Goal: Task Accomplishment & Management: Use online tool/utility

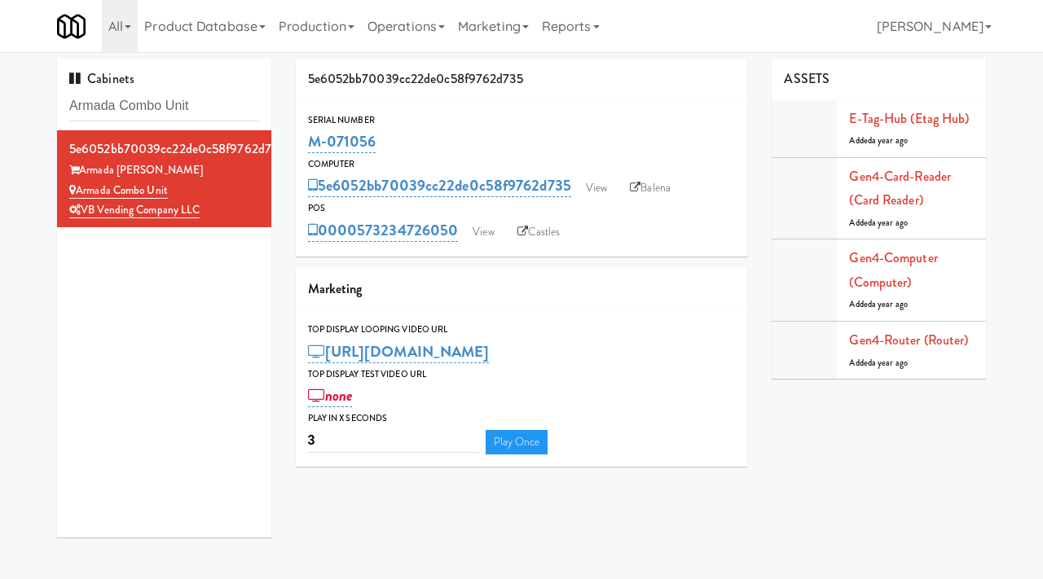
scroll to position [52, 0]
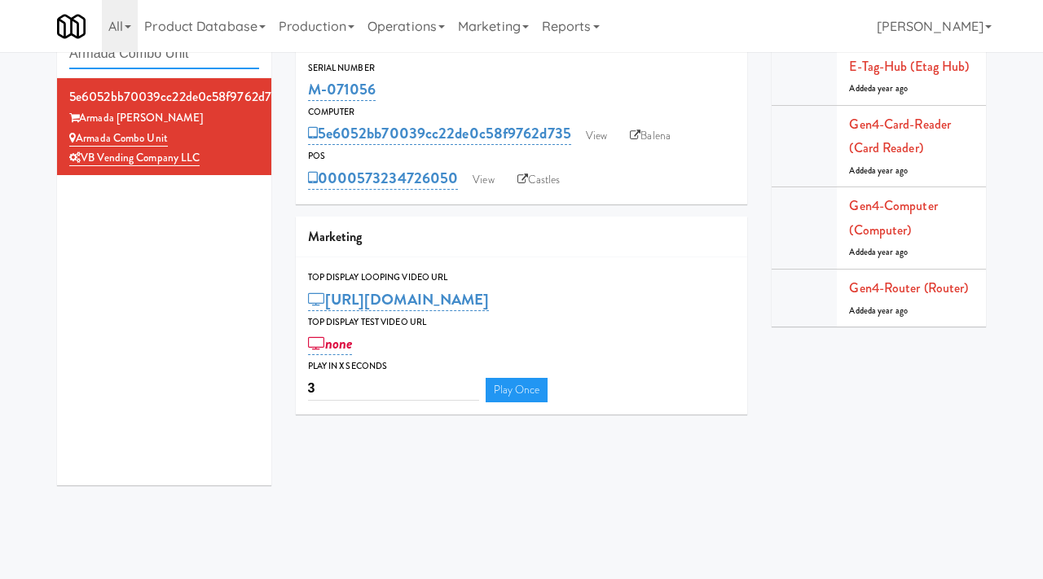
drag, startPoint x: 205, startPoint y: 55, endPoint x: 64, endPoint y: 50, distance: 141.0
click at [65, 50] on body "Okay Okay Select date: previous 2025-Oct next Su Mo Tu We Th Fr Sa 28 29 30 1 2…" at bounding box center [521, 289] width 1043 height 579
paste input "Lenox Farms Combo"
type input "Lenox Farms Combo"
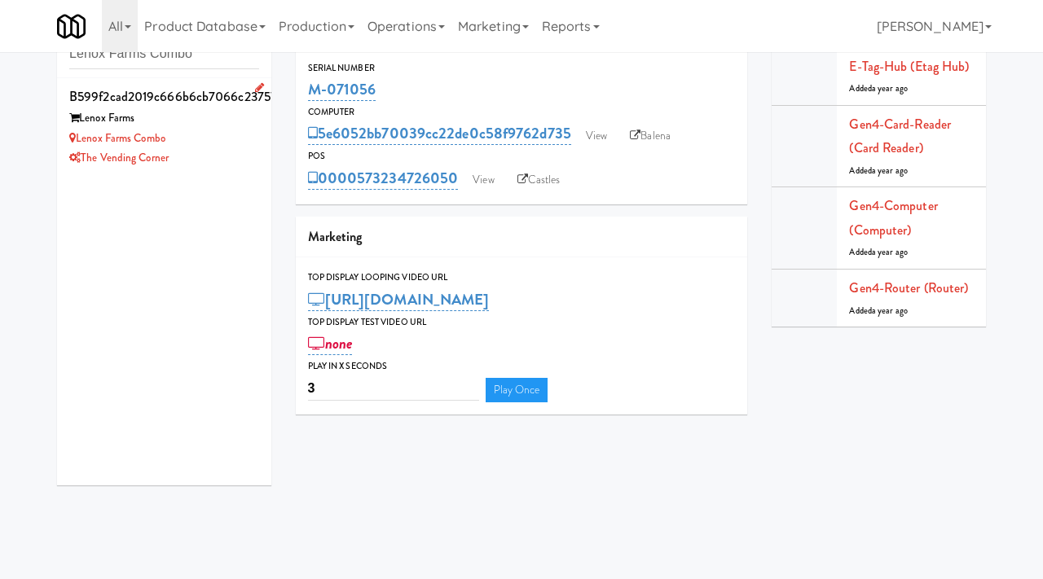
click at [214, 142] on div "Lenox Farms Combo" at bounding box center [164, 139] width 190 height 20
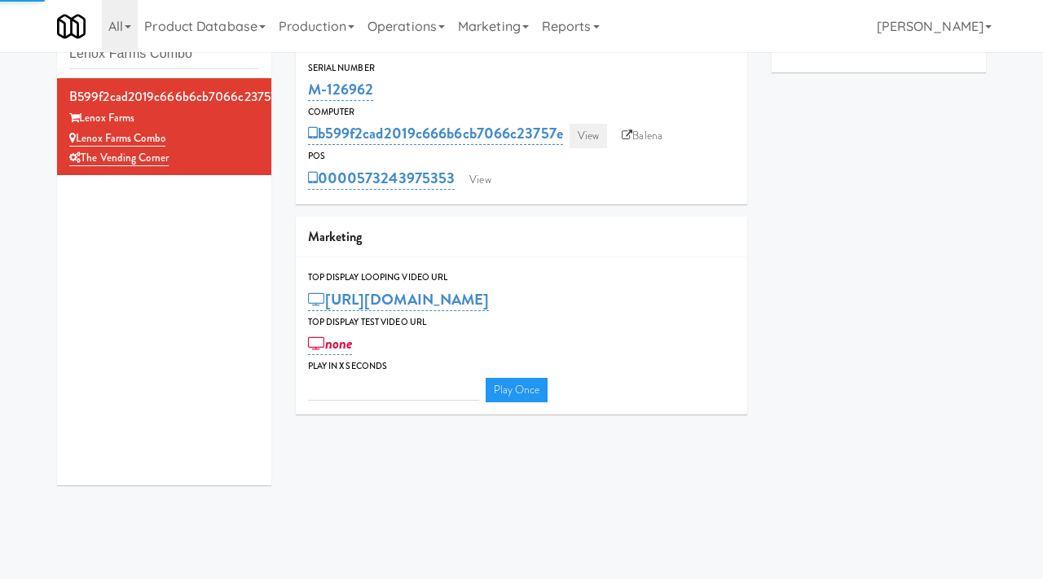
type input "3"
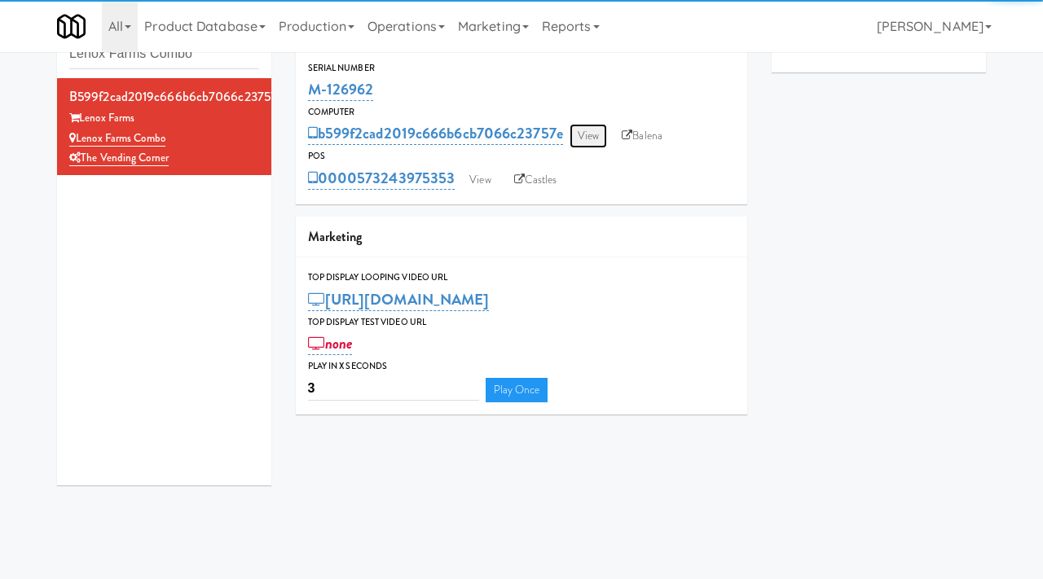
click at [586, 131] on link "View" at bounding box center [587, 136] width 37 height 24
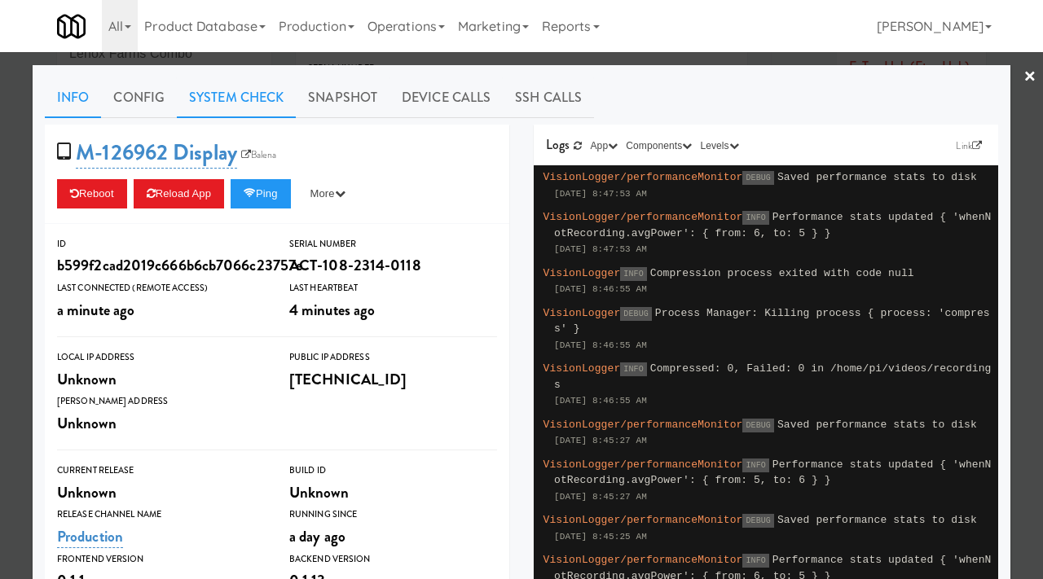
click at [264, 88] on link "System Check" at bounding box center [236, 97] width 119 height 41
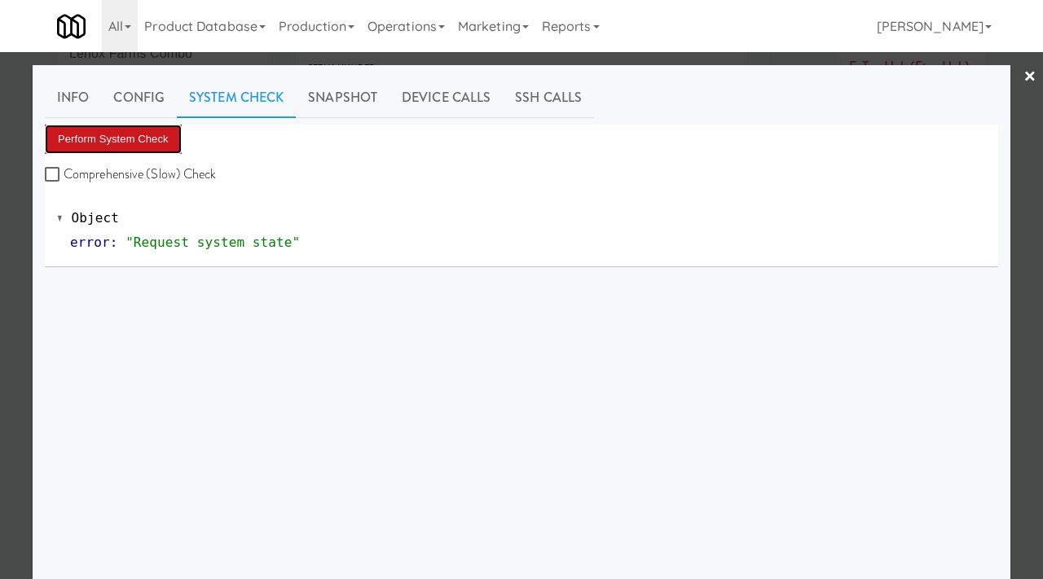
click at [173, 131] on button "Perform System Check" at bounding box center [113, 139] width 137 height 29
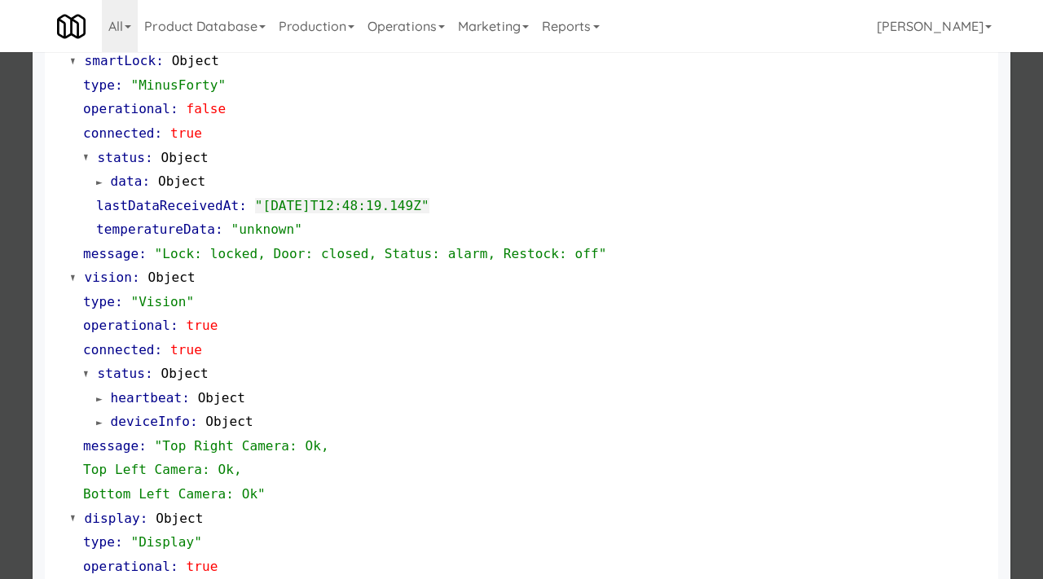
scroll to position [709, 0]
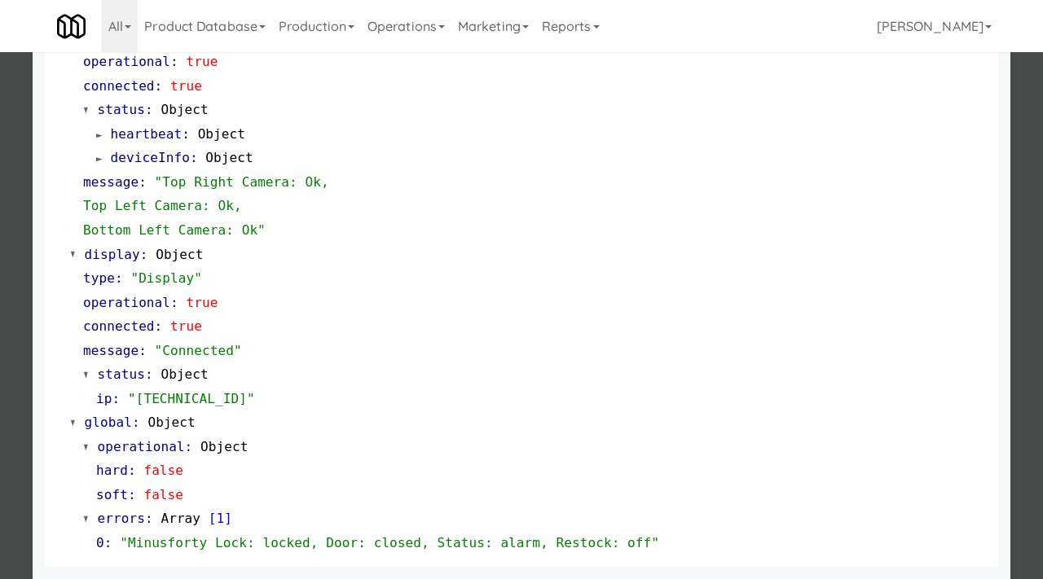
click at [10, 211] on div at bounding box center [521, 289] width 1043 height 579
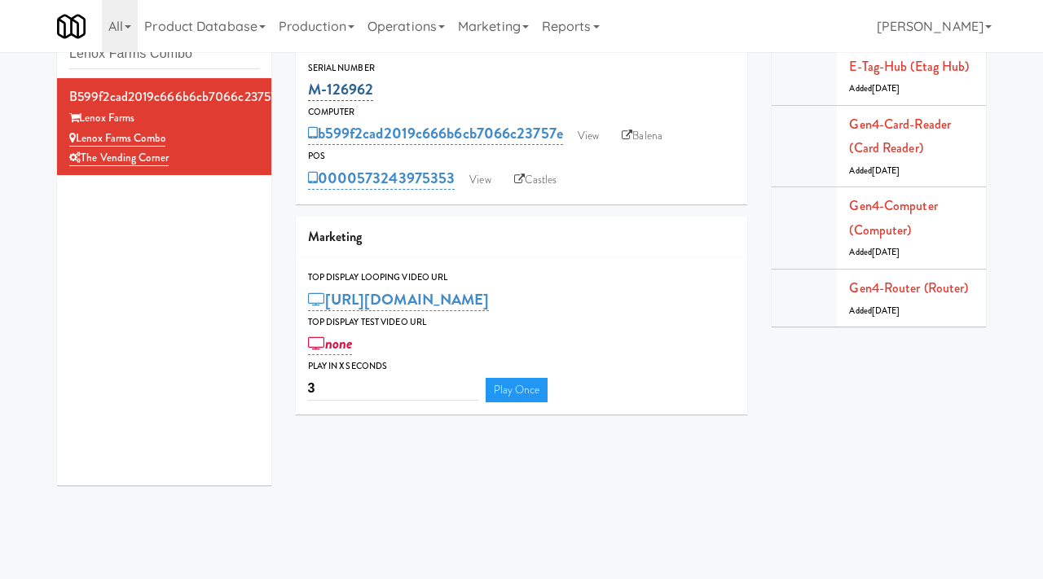
drag, startPoint x: 378, startPoint y: 93, endPoint x: 310, endPoint y: 95, distance: 67.6
click at [310, 95] on div "M-126962" at bounding box center [522, 90] width 428 height 28
copy link "M-126962"
click at [588, 131] on link "View" at bounding box center [587, 136] width 37 height 24
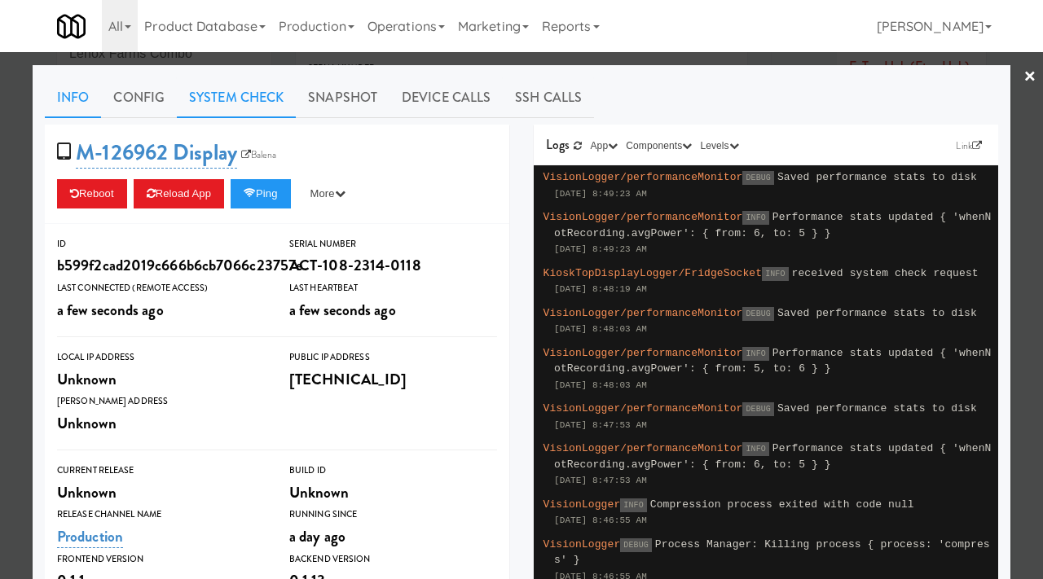
click at [251, 94] on link "System Check" at bounding box center [236, 97] width 119 height 41
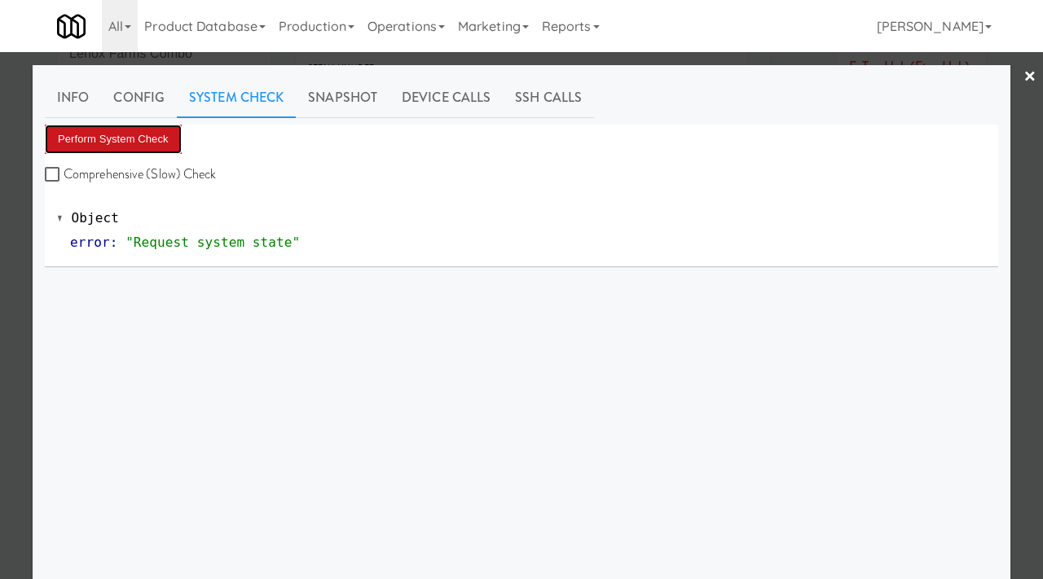
click at [169, 143] on button "Perform System Check" at bounding box center [113, 139] width 137 height 29
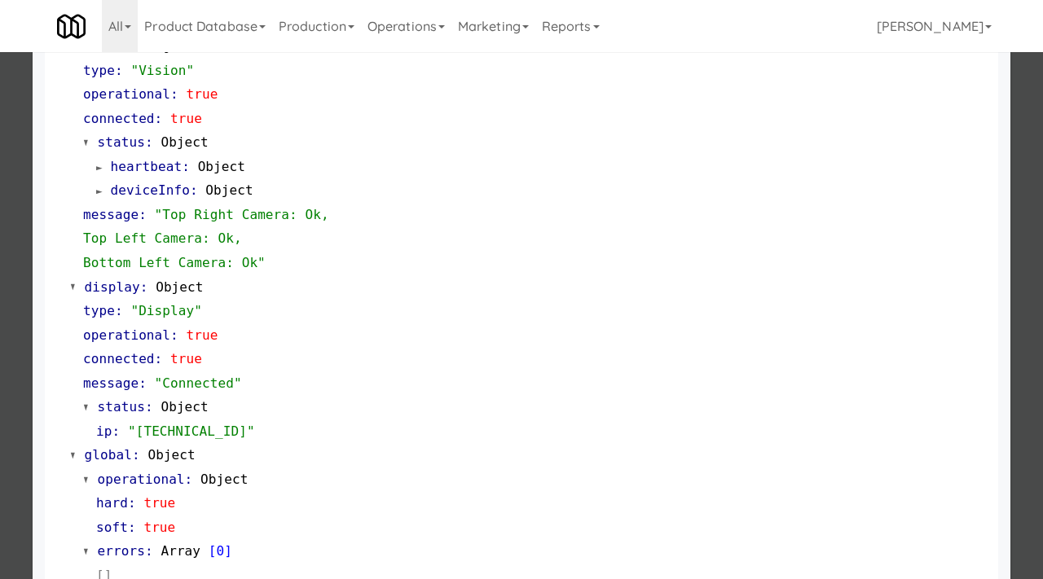
scroll to position [709, 0]
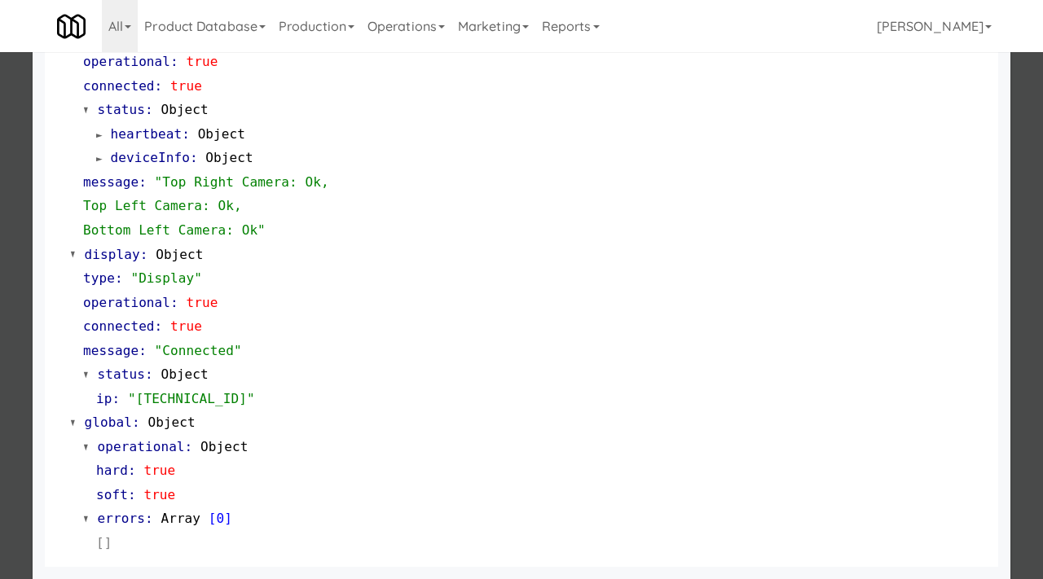
click at [0, 144] on div at bounding box center [521, 289] width 1043 height 579
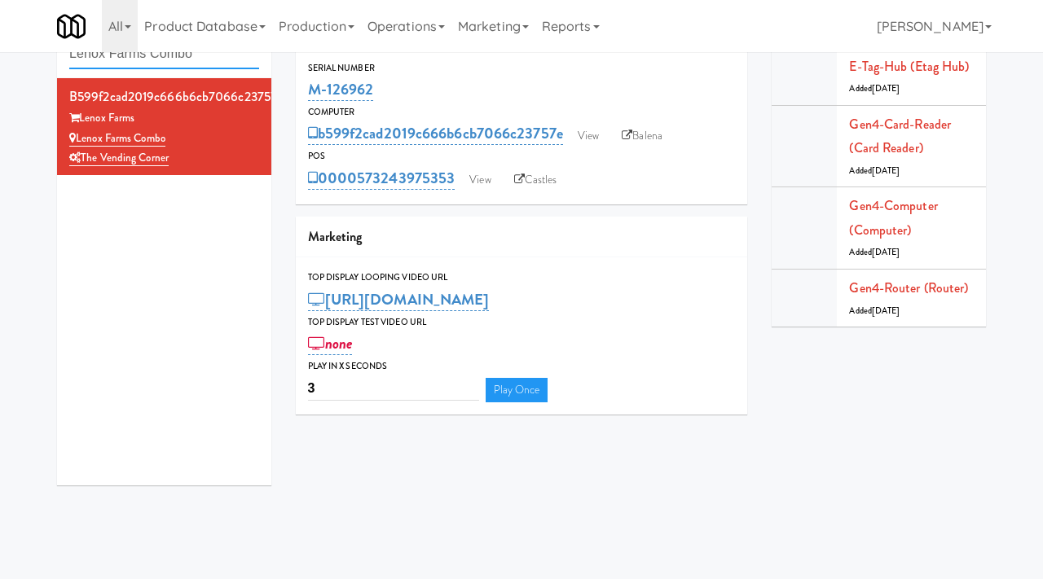
click at [208, 64] on input "Lenox Farms Combo" at bounding box center [164, 54] width 190 height 30
paste input "RAW Training - Fridge"
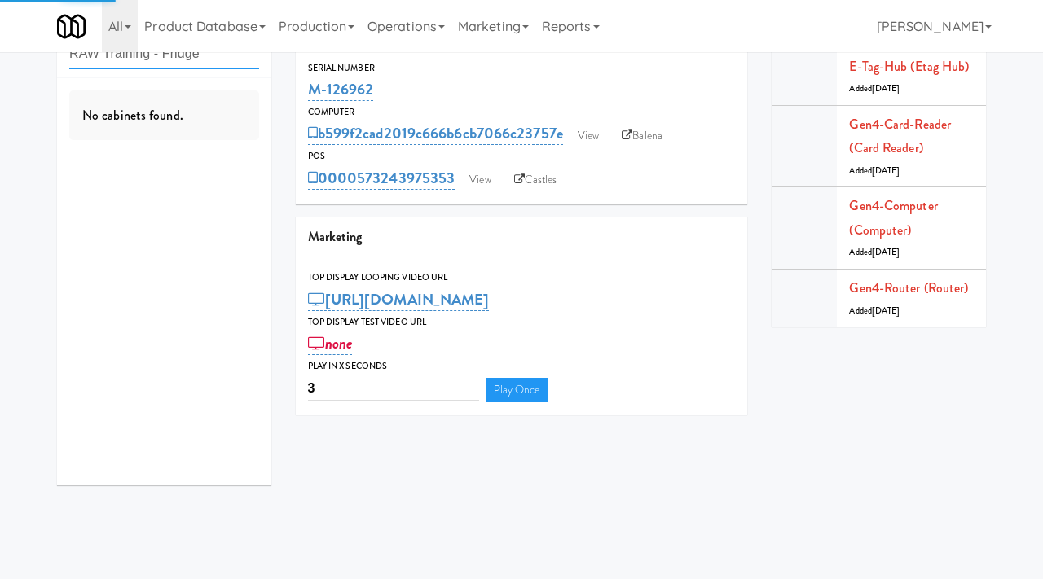
type input "RAW Training - Fridge"
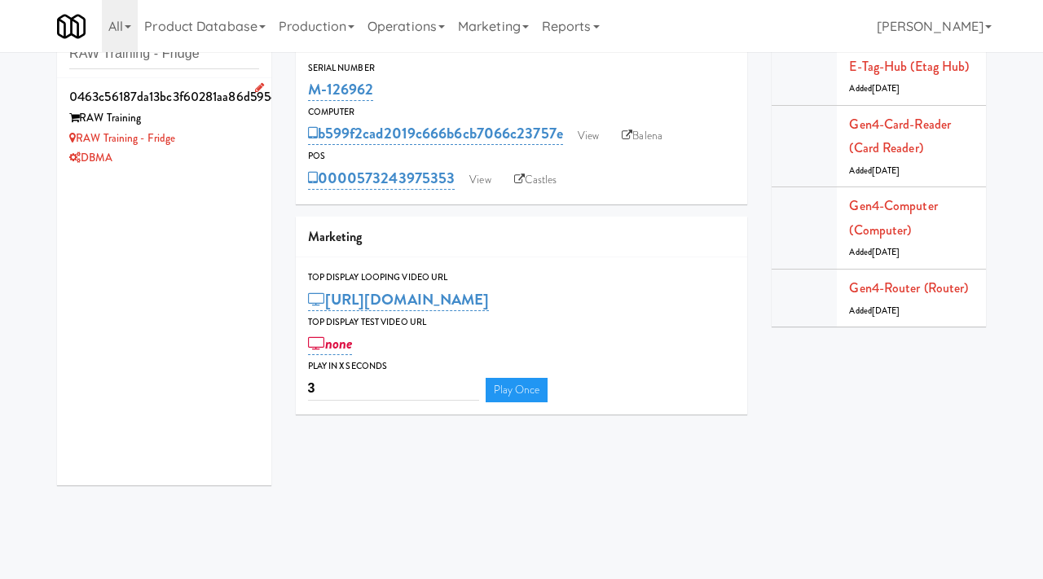
click at [223, 127] on div "RAW Training" at bounding box center [164, 118] width 190 height 20
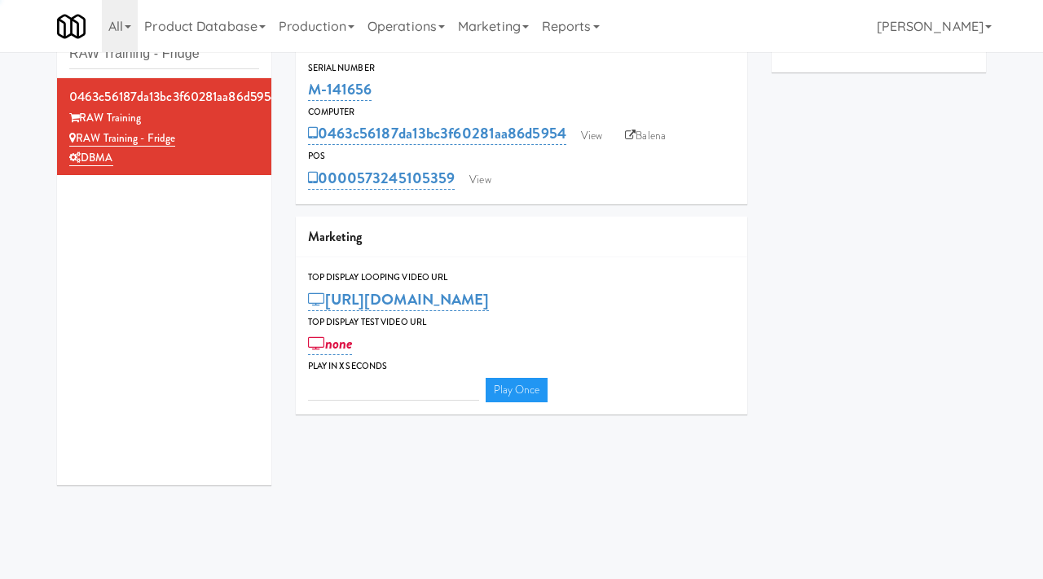
type input "3"
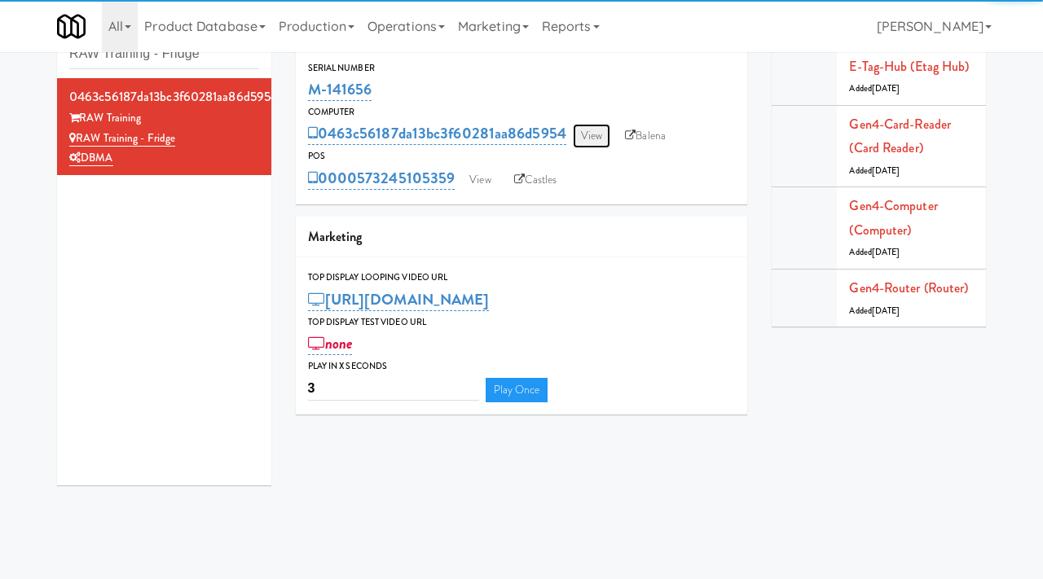
click at [586, 139] on link "View" at bounding box center [591, 136] width 37 height 24
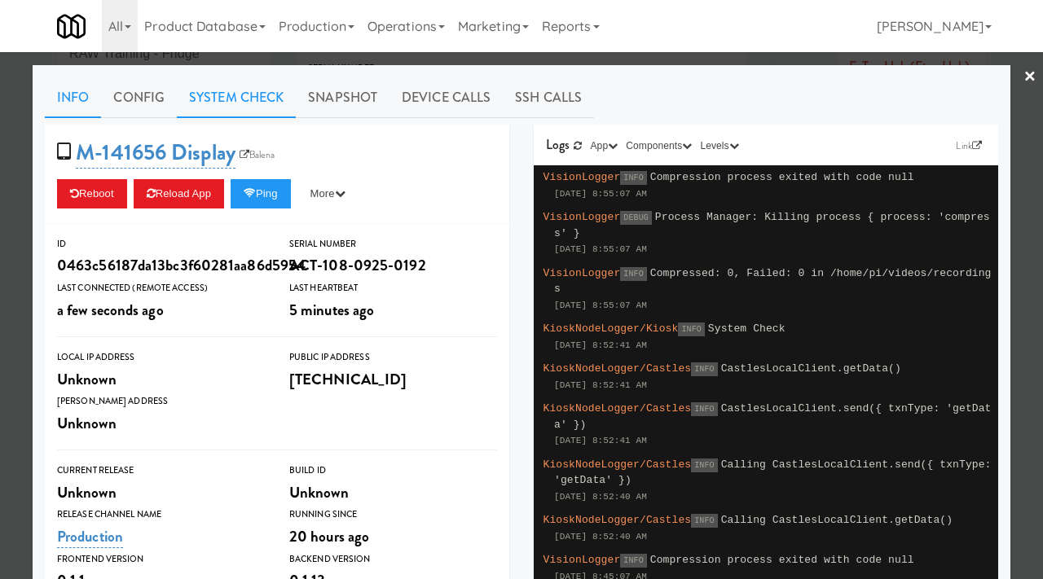
click at [251, 99] on link "System Check" at bounding box center [236, 97] width 119 height 41
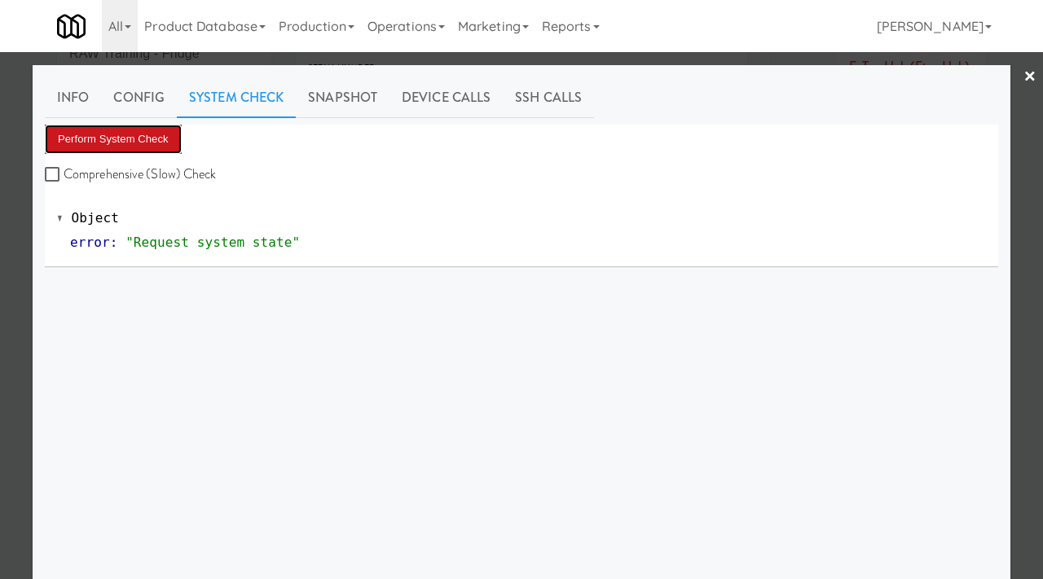
click at [173, 136] on button "Perform System Check" at bounding box center [113, 139] width 137 height 29
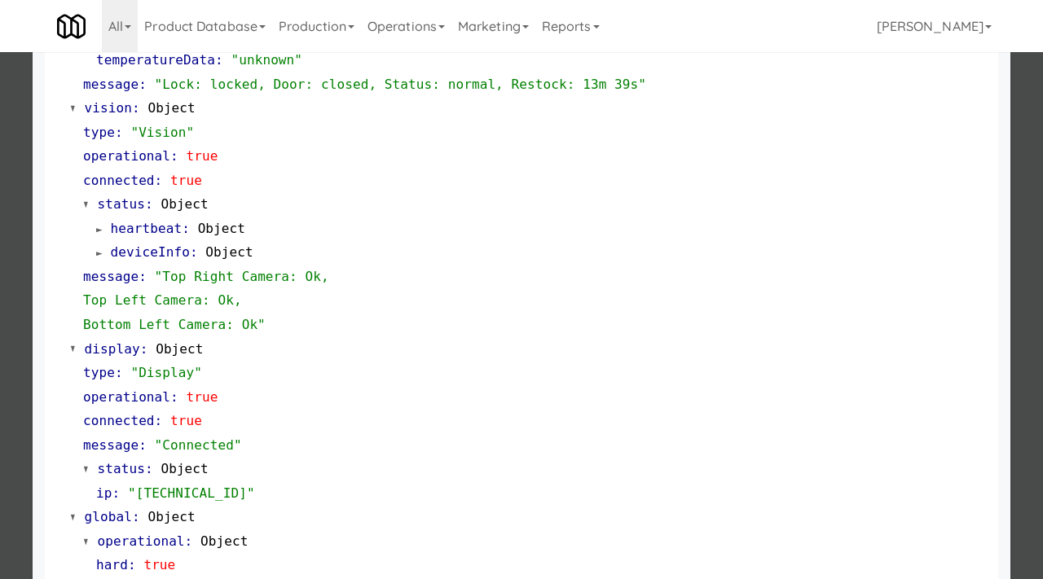
scroll to position [709, 0]
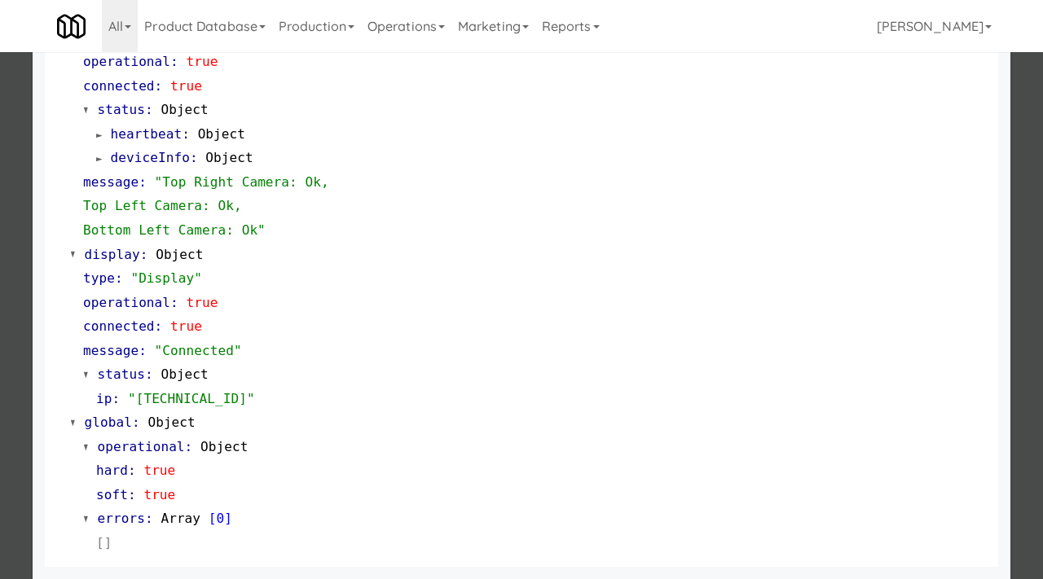
click at [0, 165] on div at bounding box center [521, 289] width 1043 height 579
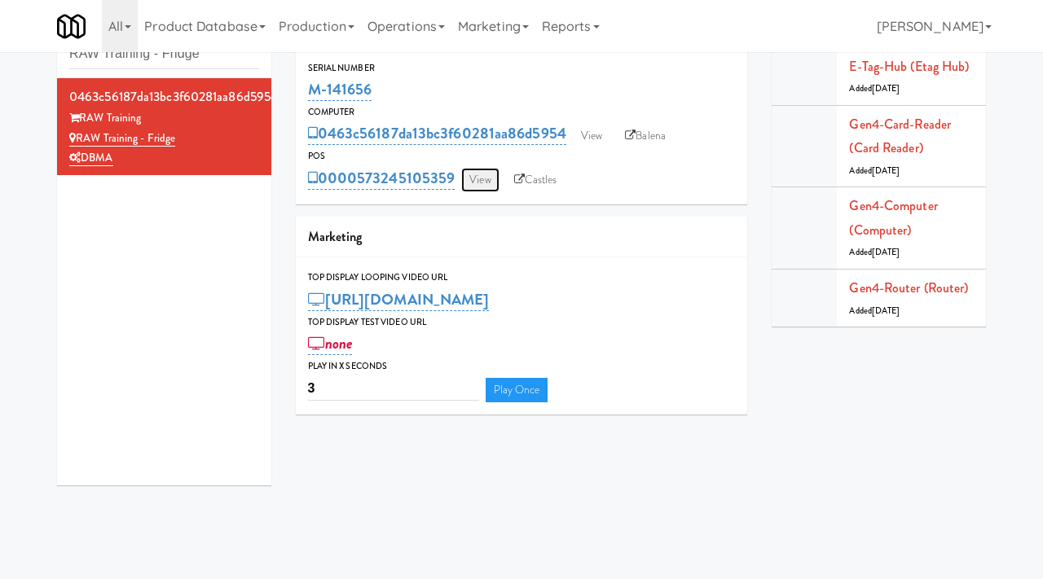
click at [472, 185] on link "View" at bounding box center [479, 180] width 37 height 24
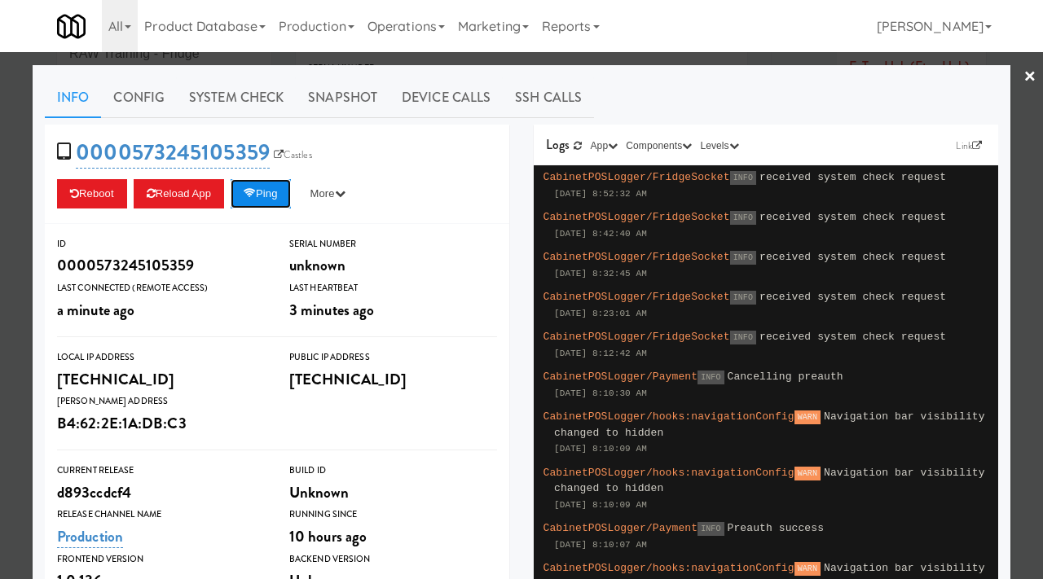
click at [285, 183] on button "Ping" at bounding box center [260, 193] width 60 height 29
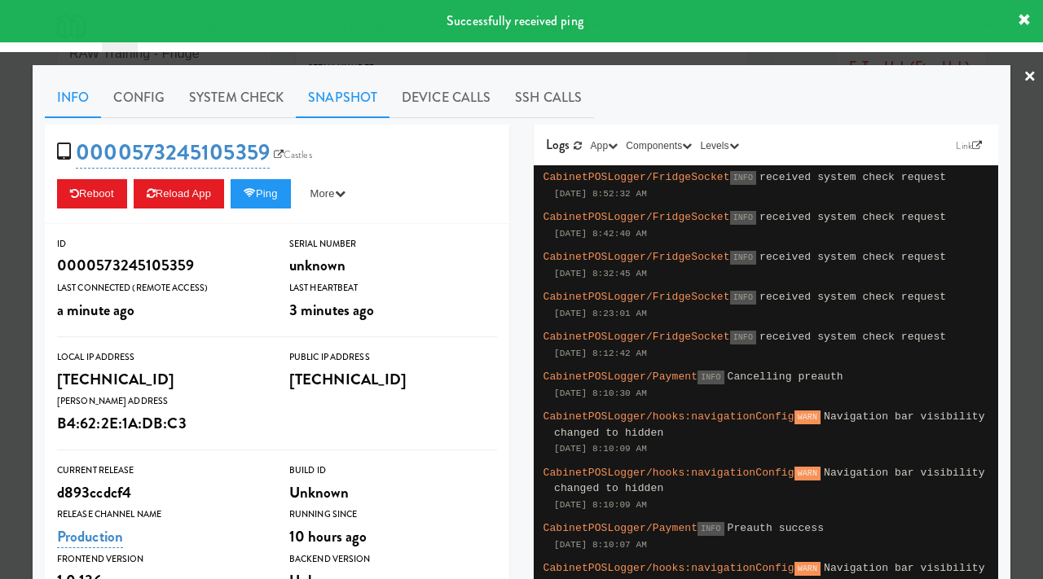
click at [332, 99] on link "Snapshot" at bounding box center [343, 97] width 94 height 41
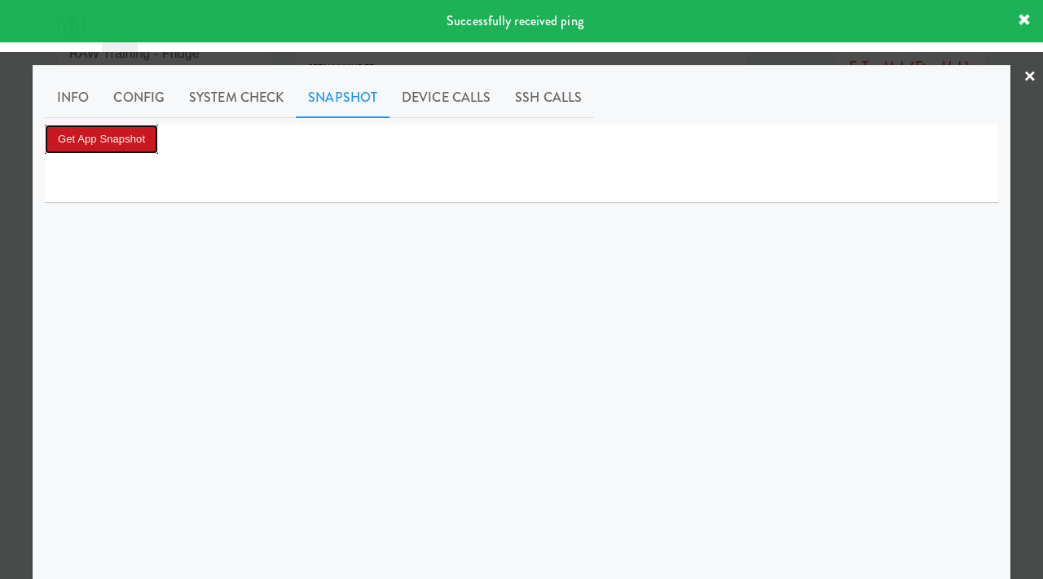
click at [113, 137] on button "Get App Snapshot" at bounding box center [101, 139] width 113 height 29
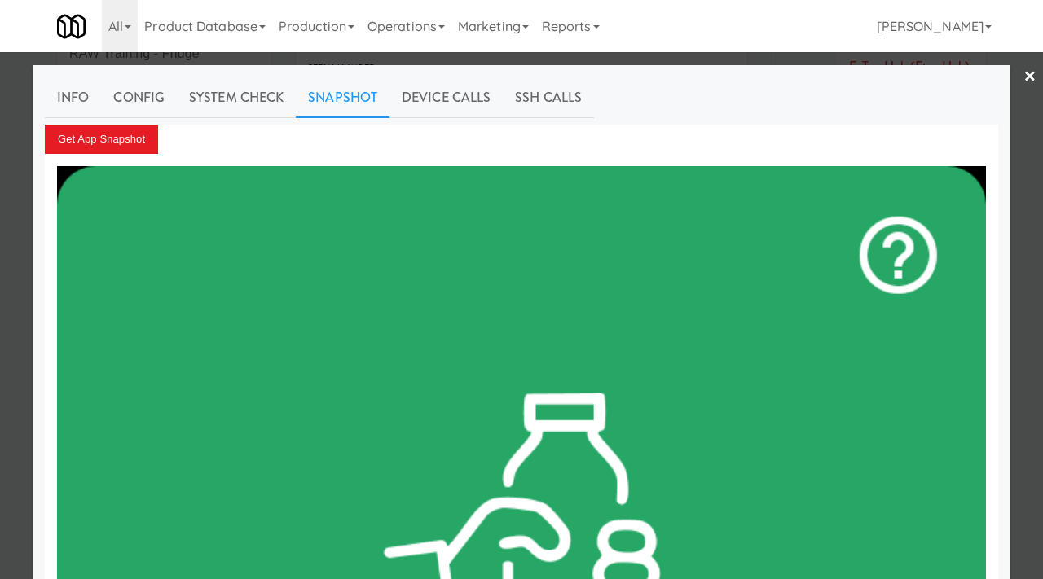
click at [153, 59] on div at bounding box center [521, 289] width 1043 height 579
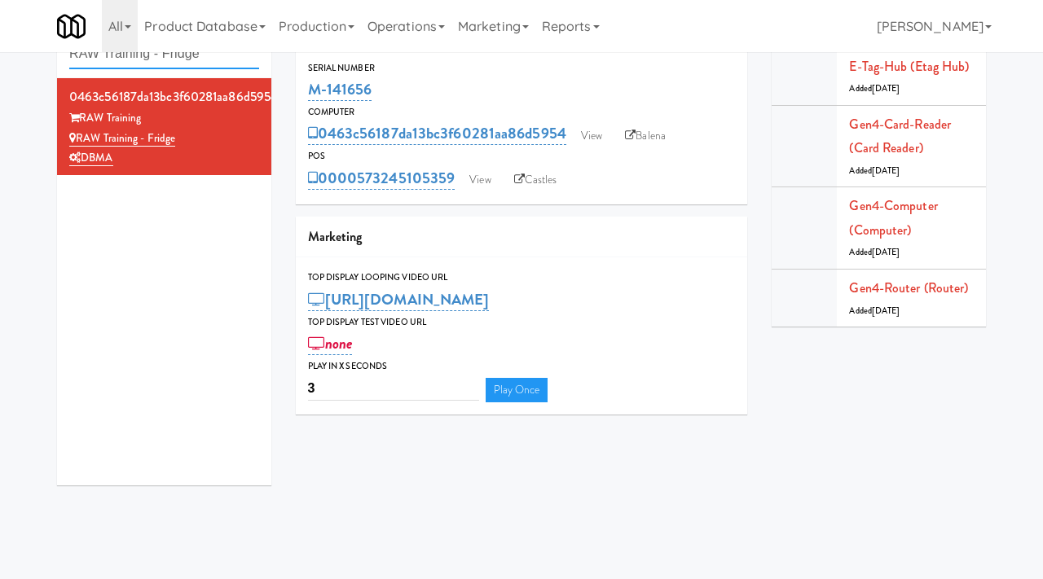
click at [211, 61] on input "RAW Training - Fridge" at bounding box center [164, 54] width 190 height 30
paste input "CrossFit Anaheim - Cooler"
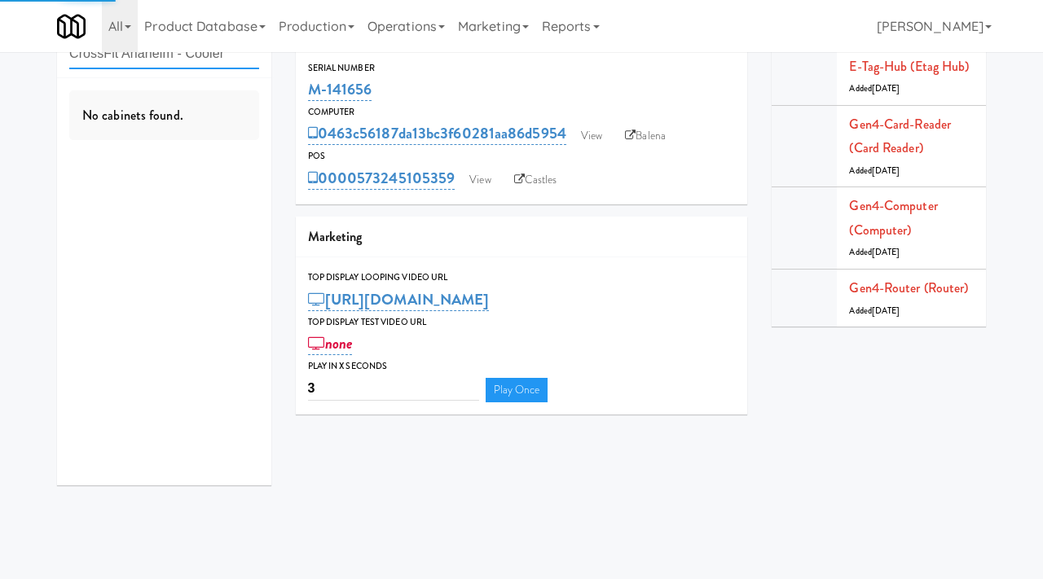
type input "CrossFit Anaheim - Cooler"
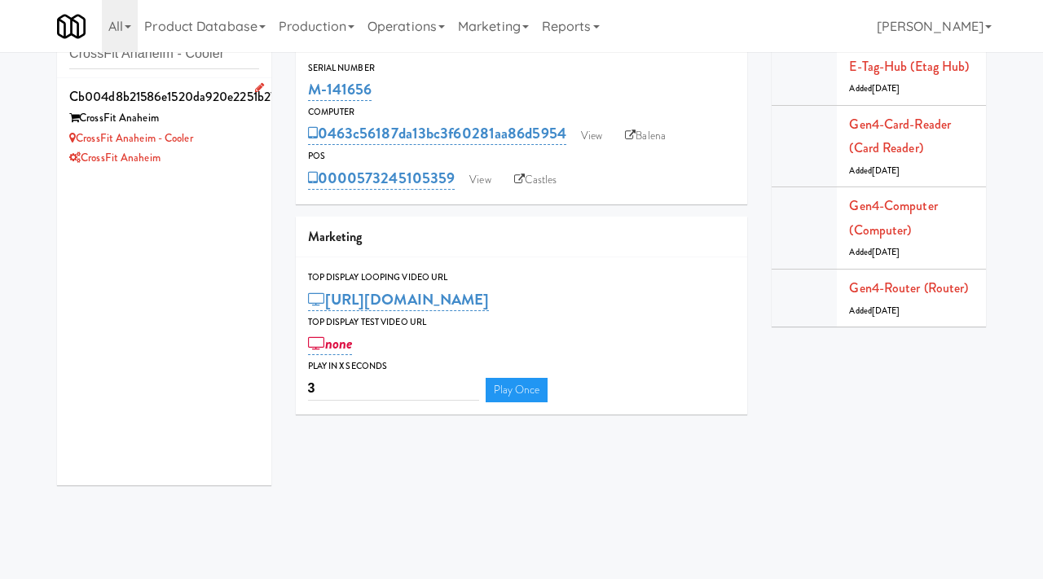
click at [258, 145] on li "cb004d8b21586e1520da920e2251b27c CrossFit Anaheim CrossFit Anaheim - Cooler Cro…" at bounding box center [164, 126] width 214 height 97
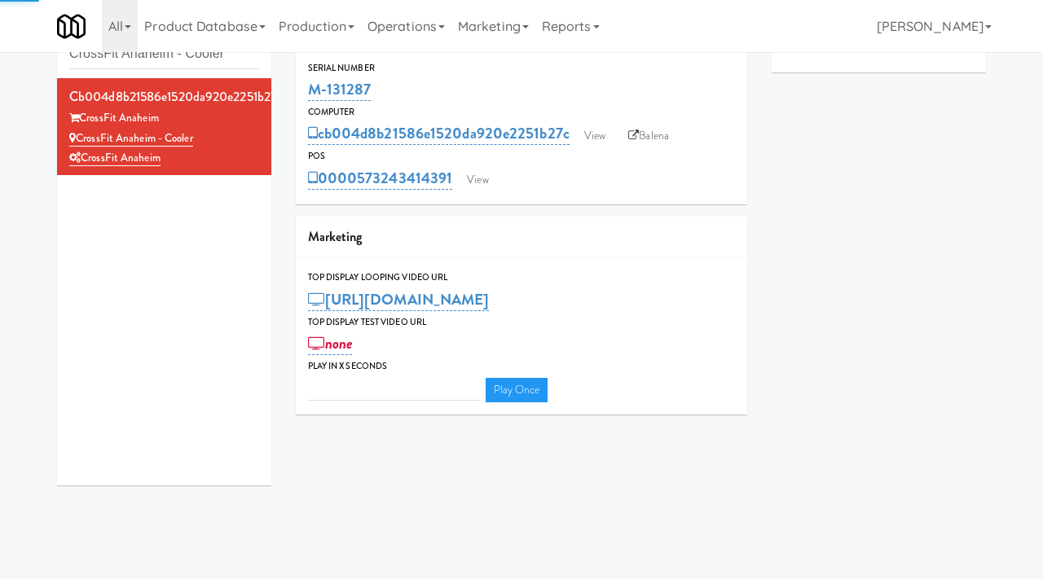
type input "3"
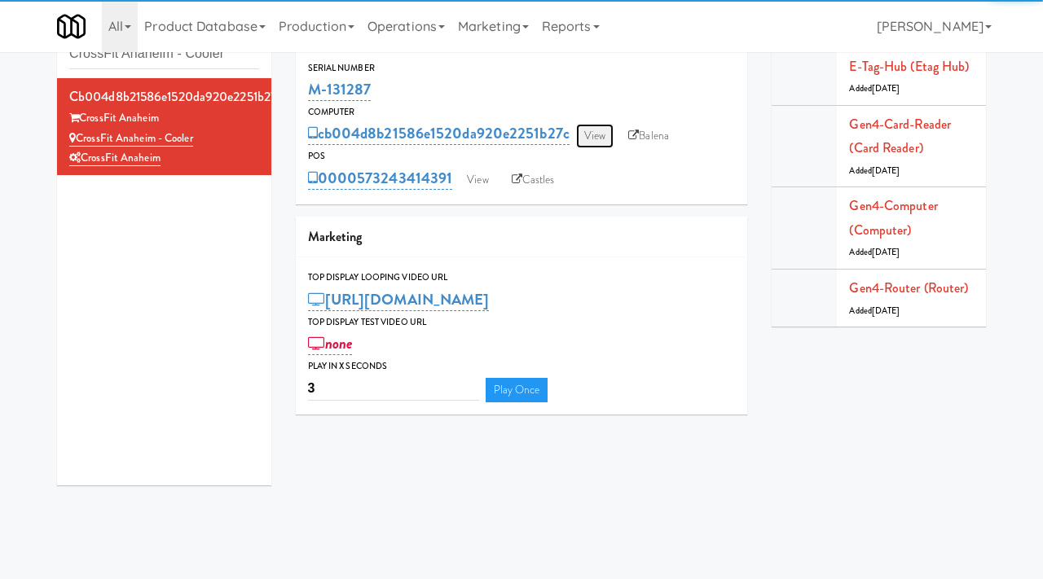
click at [588, 139] on link "View" at bounding box center [594, 136] width 37 height 24
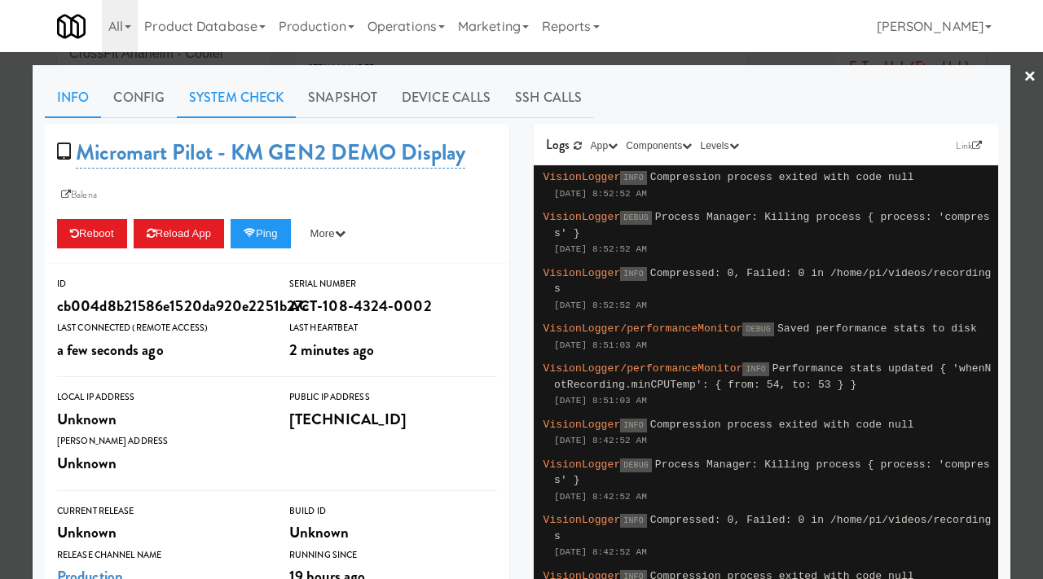
click at [249, 90] on link "System Check" at bounding box center [236, 97] width 119 height 41
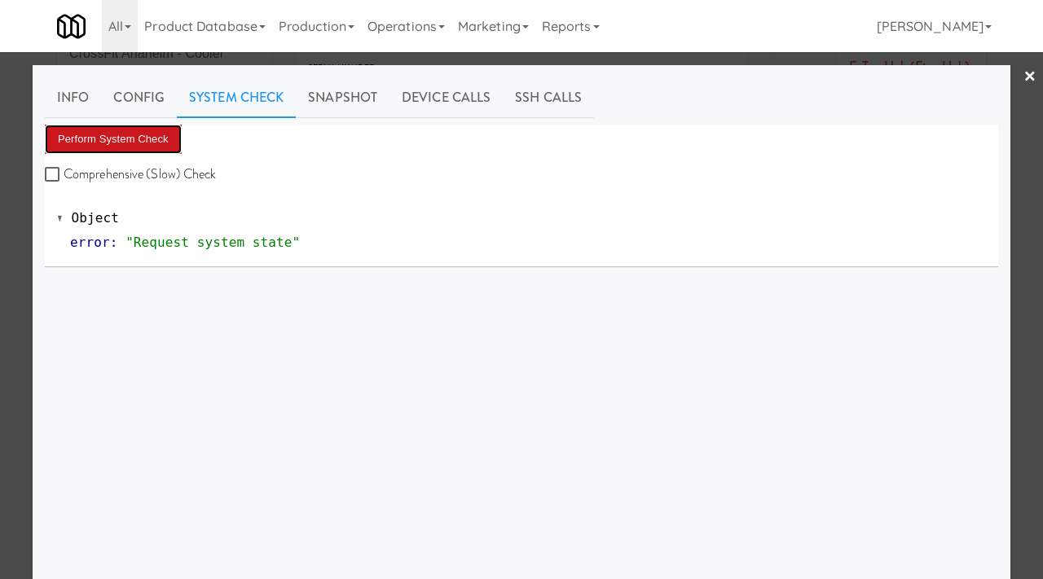
click at [168, 143] on button "Perform System Check" at bounding box center [113, 139] width 137 height 29
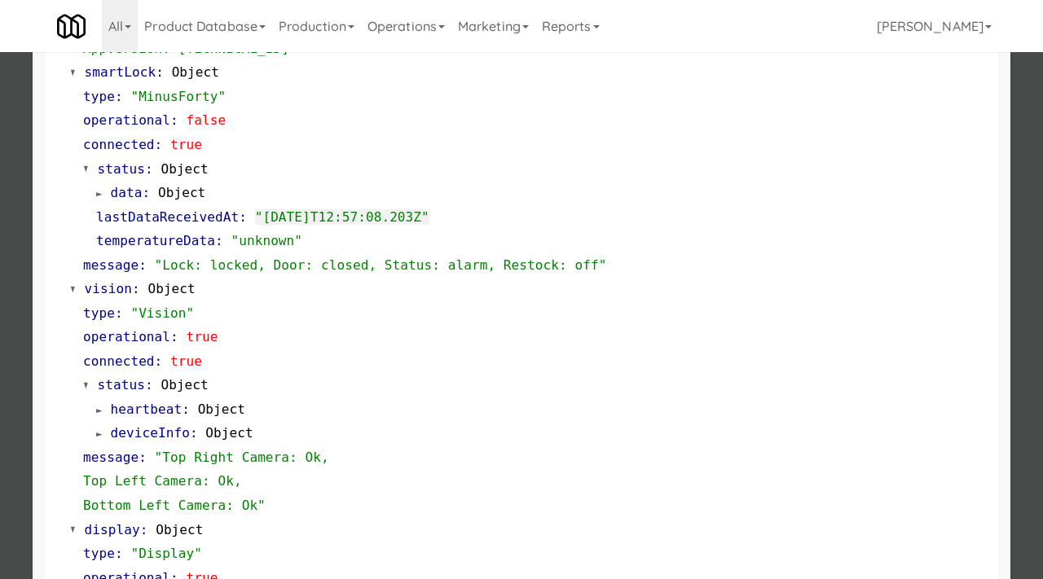
scroll to position [709, 0]
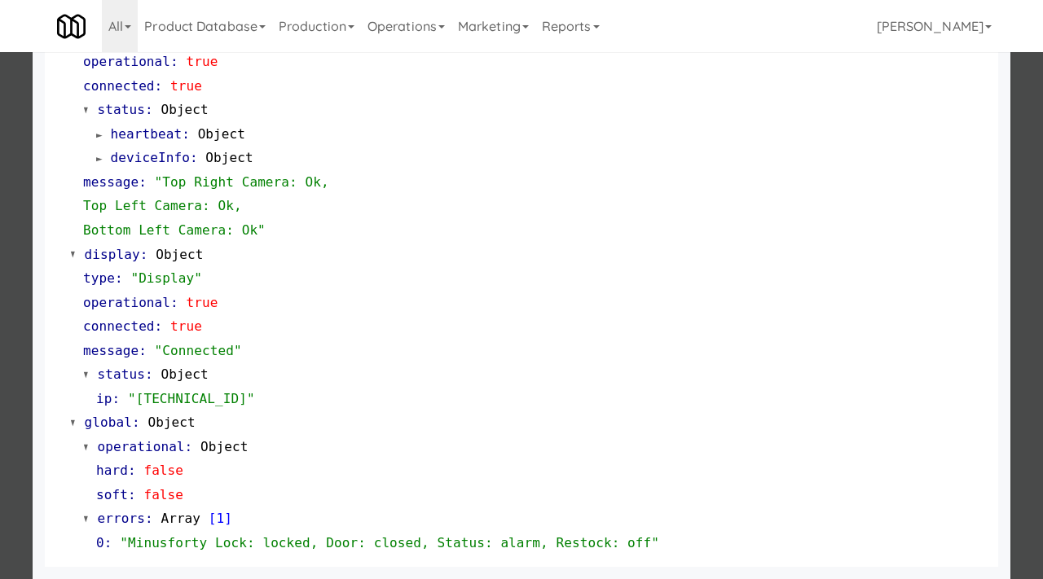
click at [7, 91] on div at bounding box center [521, 289] width 1043 height 579
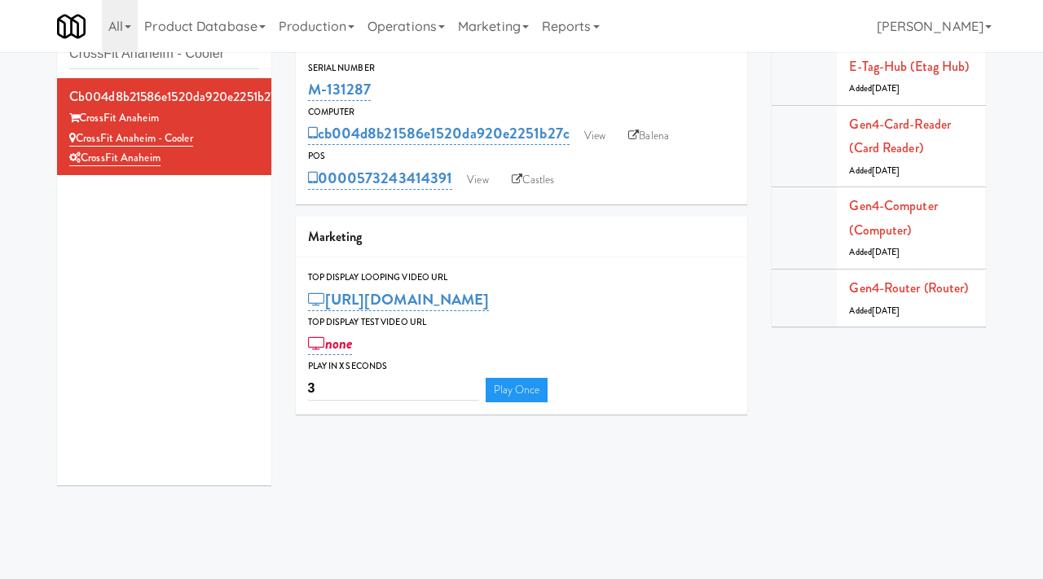
drag, startPoint x: 375, startPoint y: 89, endPoint x: 302, endPoint y: 95, distance: 72.8
click at [302, 95] on div "Serial Number M-131287" at bounding box center [522, 82] width 452 height 44
copy link "M-131287"
click at [598, 134] on link "View" at bounding box center [594, 136] width 37 height 24
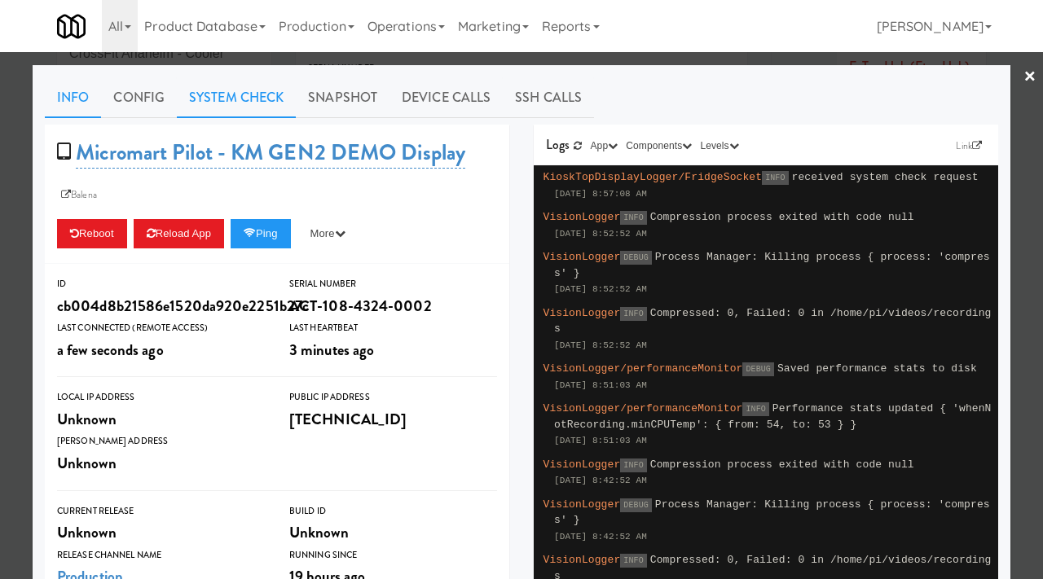
click at [236, 87] on link "System Check" at bounding box center [236, 97] width 119 height 41
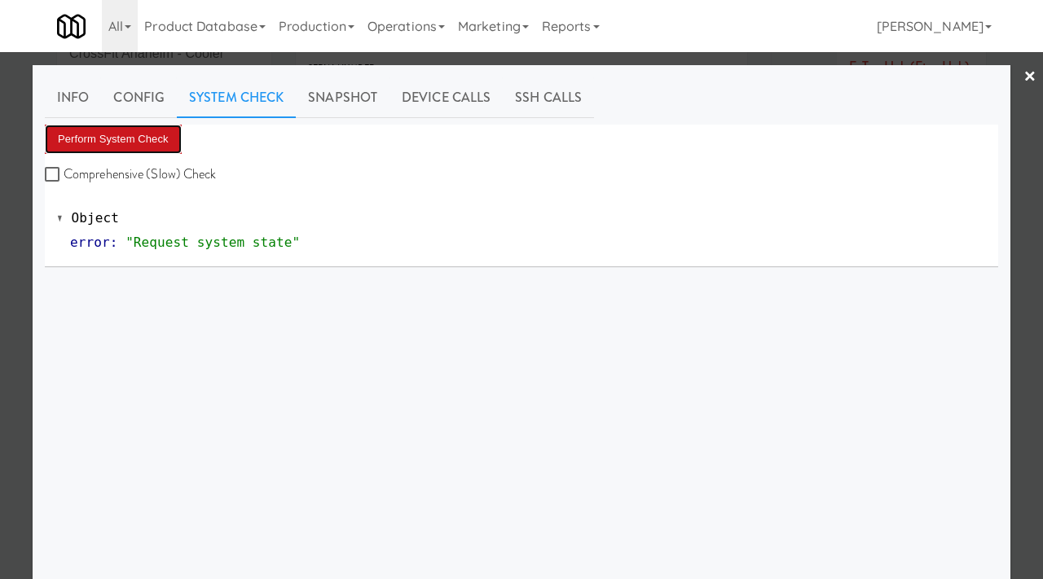
click at [150, 141] on button "Perform System Check" at bounding box center [113, 139] width 137 height 29
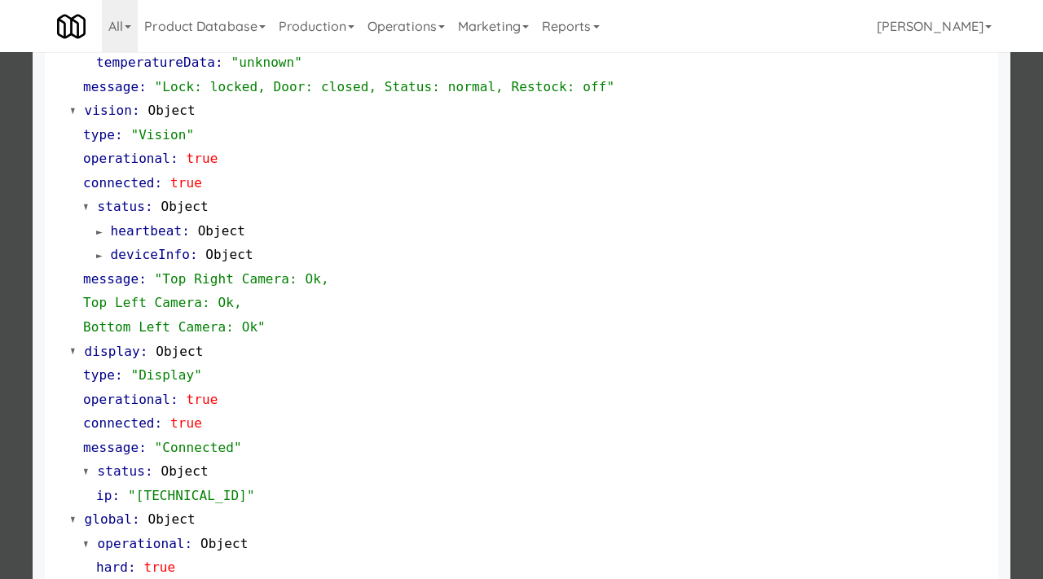
scroll to position [709, 0]
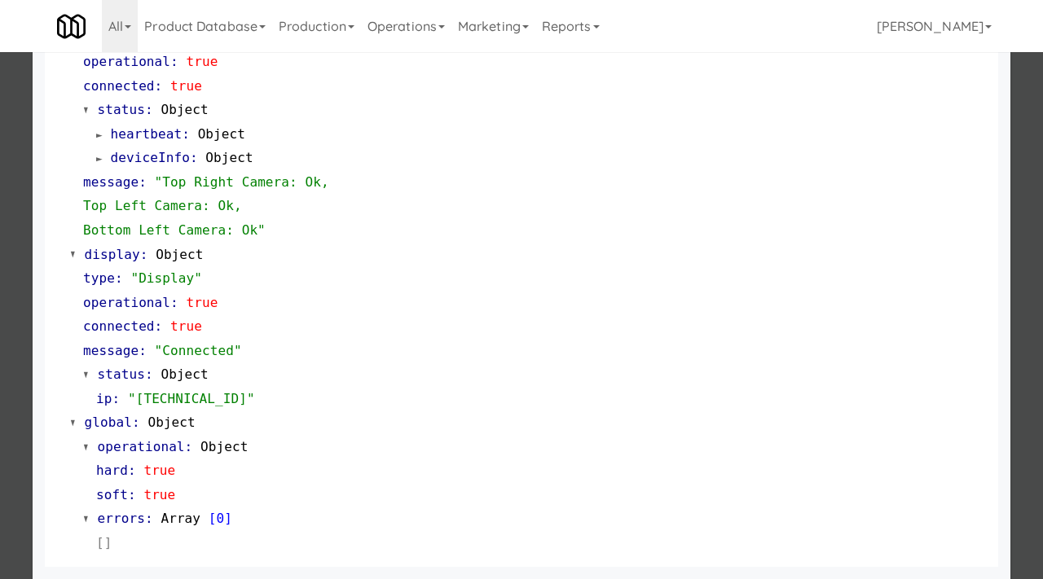
click at [0, 150] on div at bounding box center [521, 289] width 1043 height 579
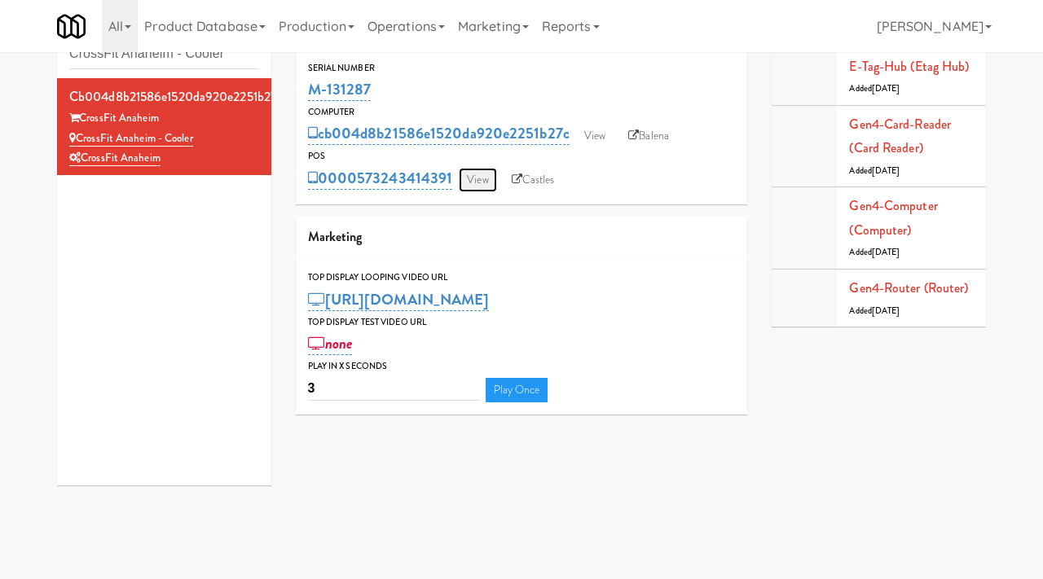
click at [470, 179] on link "View" at bounding box center [477, 180] width 37 height 24
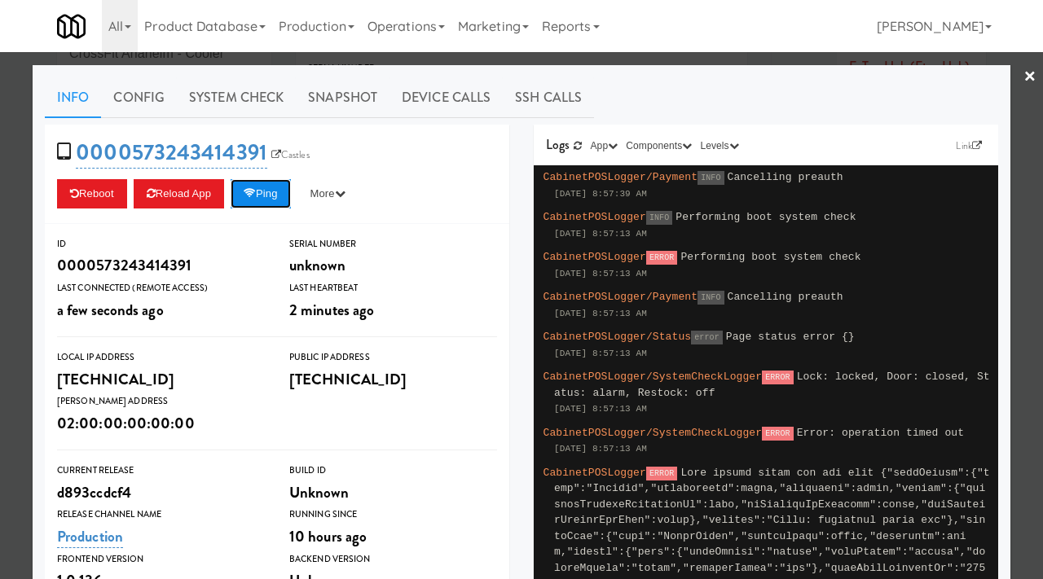
click at [271, 190] on button "Ping" at bounding box center [260, 193] width 60 height 29
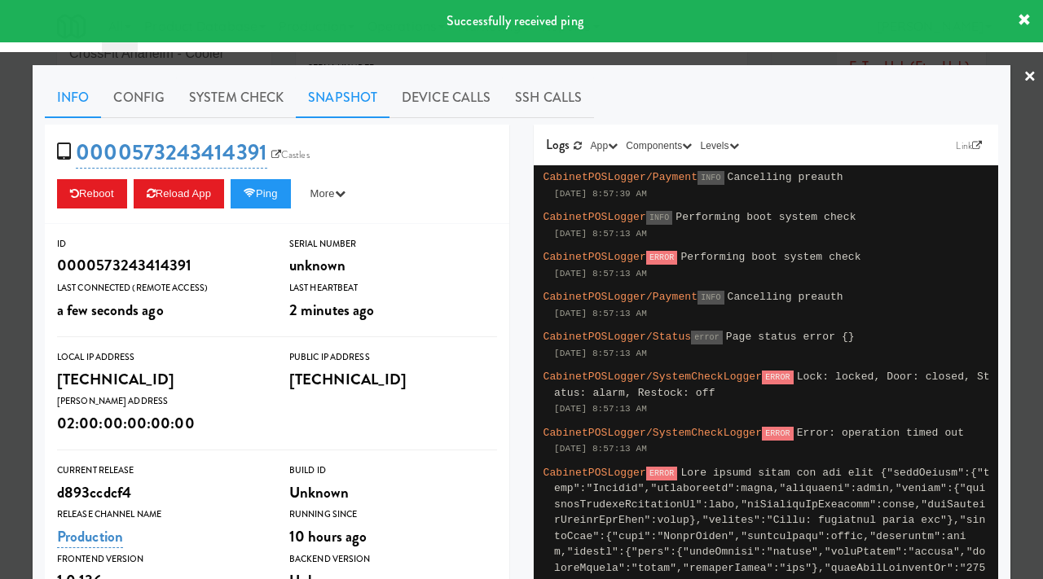
click at [309, 98] on link "Snapshot" at bounding box center [343, 97] width 94 height 41
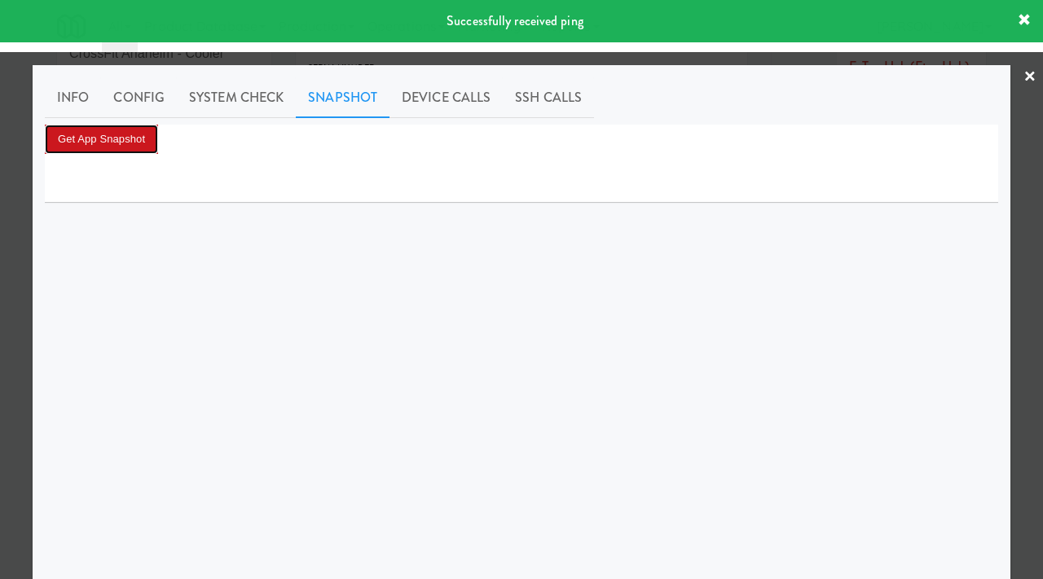
click at [127, 130] on button "Get App Snapshot" at bounding box center [101, 139] width 113 height 29
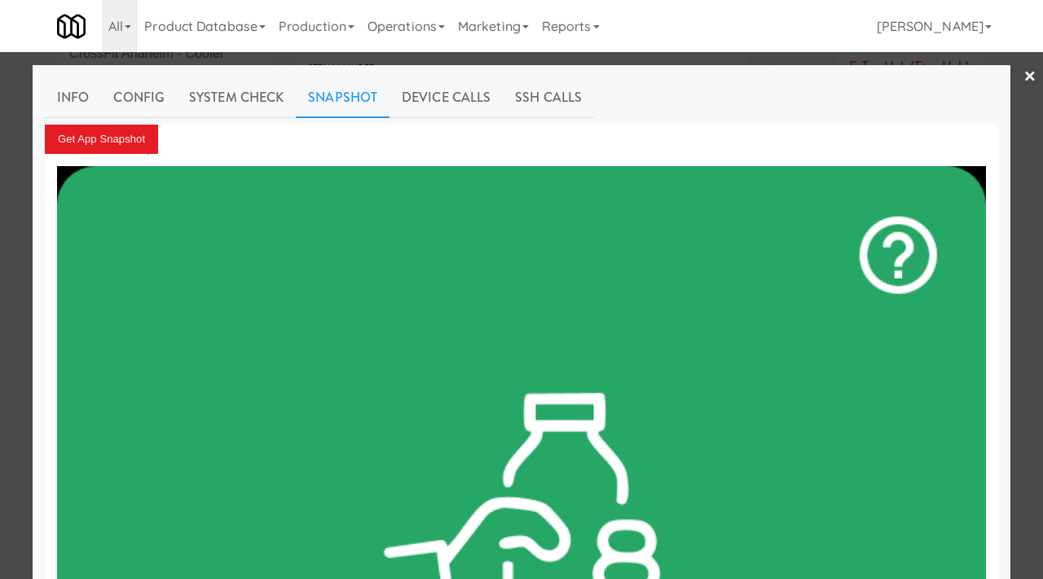
click at [0, 171] on div at bounding box center [521, 289] width 1043 height 579
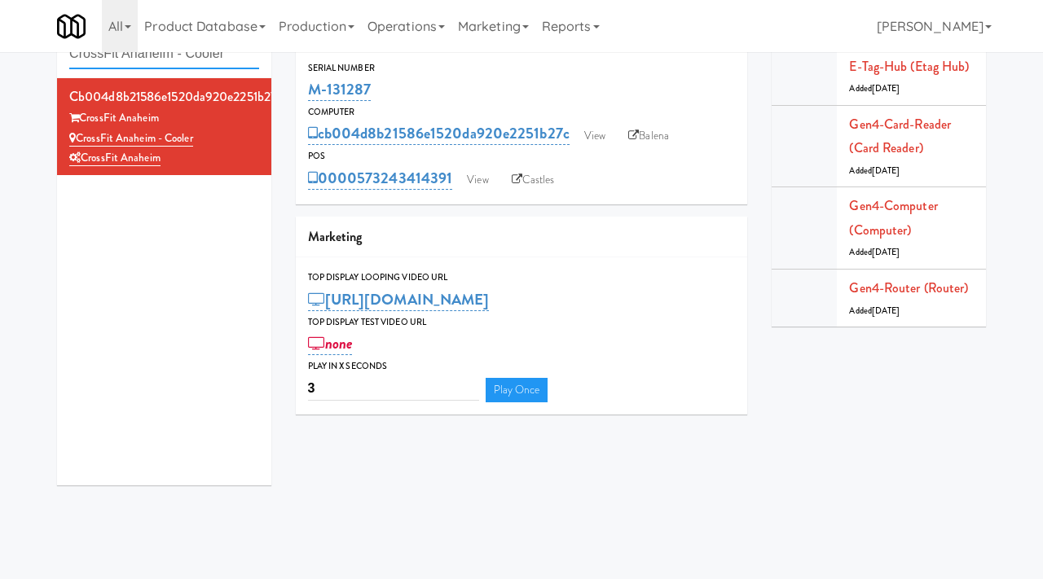
click at [240, 68] on input "CrossFit Anaheim - Cooler" at bounding box center [164, 54] width 190 height 30
paste input "First Financial Break Room Pantry E"
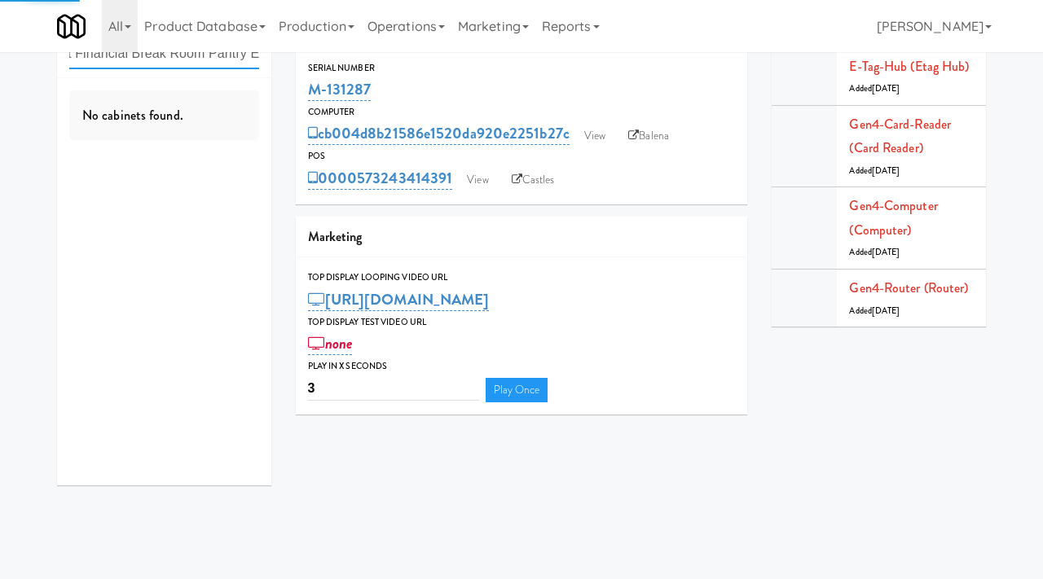
type input "First Financial Break Room Pantry E"
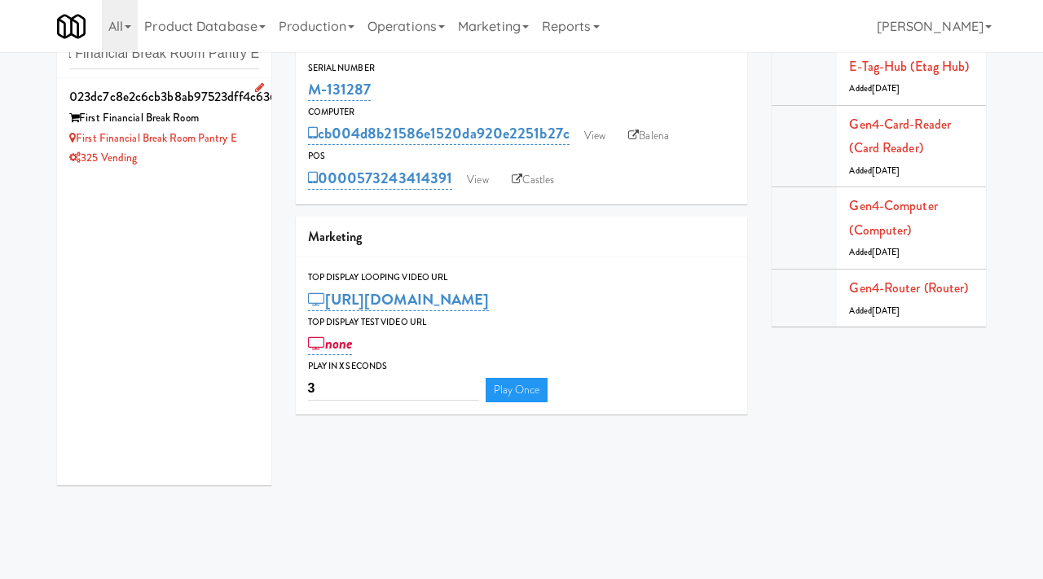
click at [254, 144] on div "First Financial Break Room Pantry E" at bounding box center [164, 139] width 190 height 20
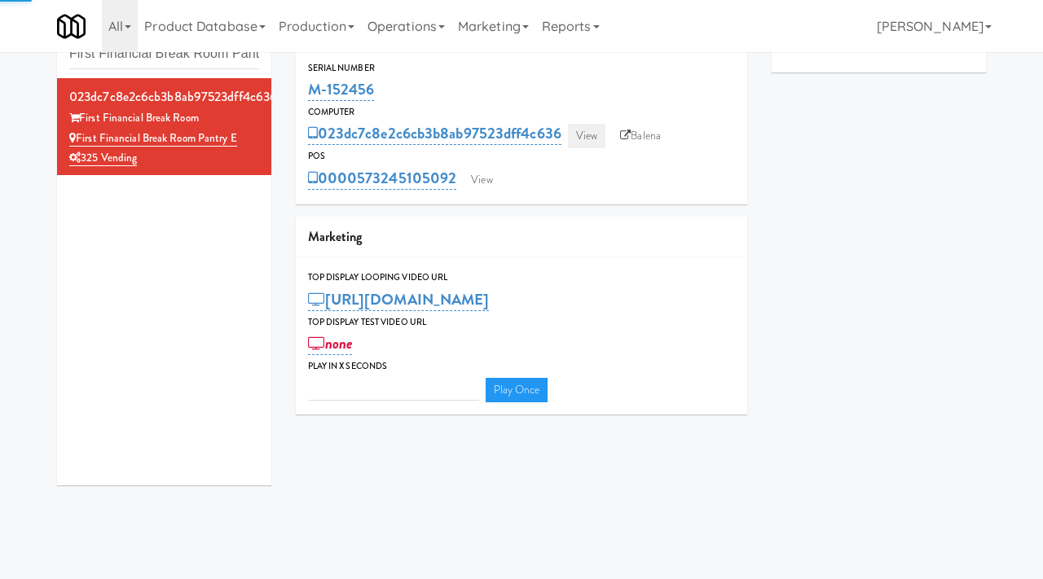
type input "3"
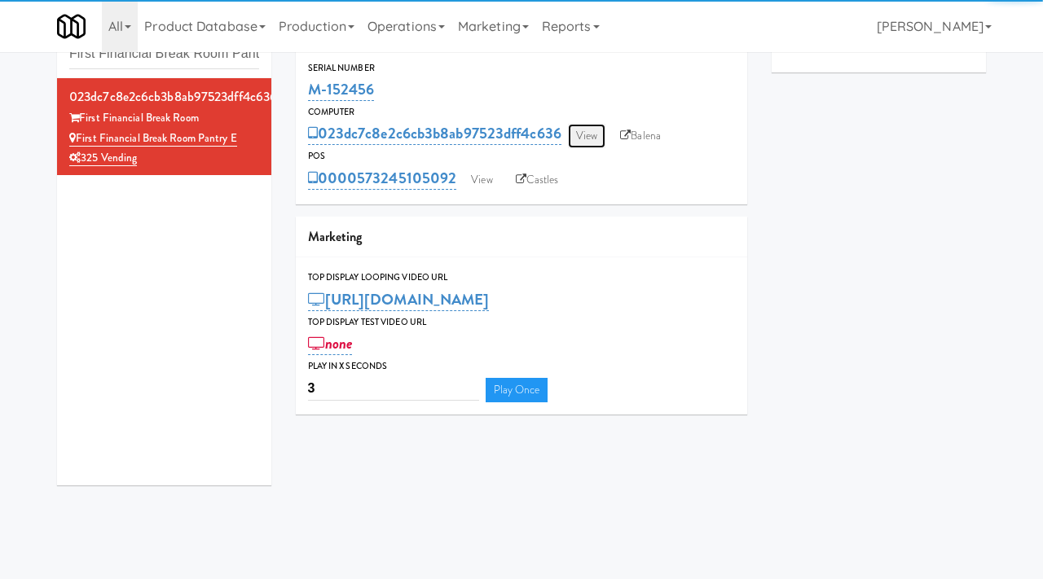
click at [591, 143] on link "View" at bounding box center [586, 136] width 37 height 24
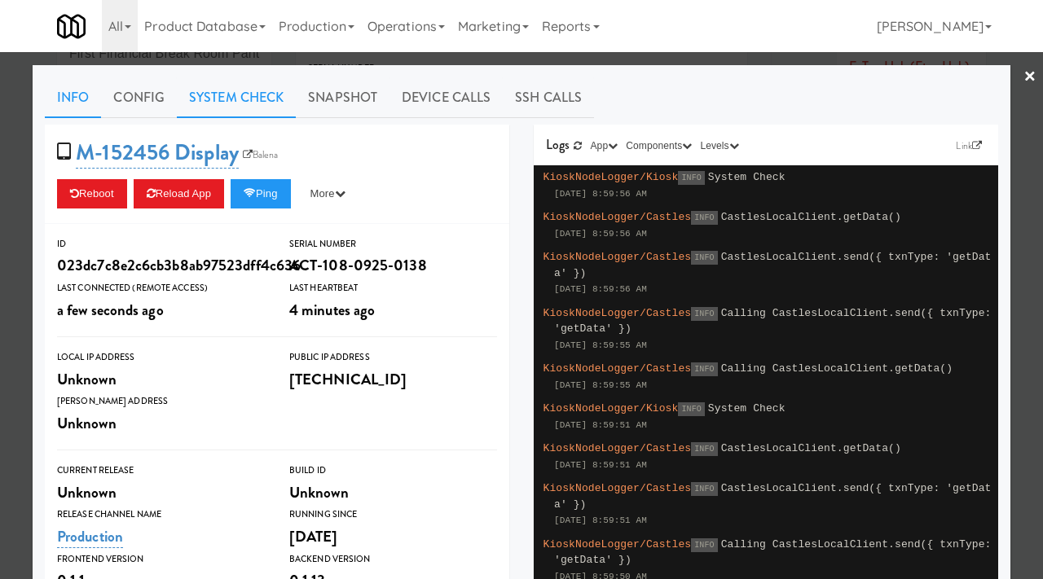
click at [218, 97] on link "System Check" at bounding box center [236, 97] width 119 height 41
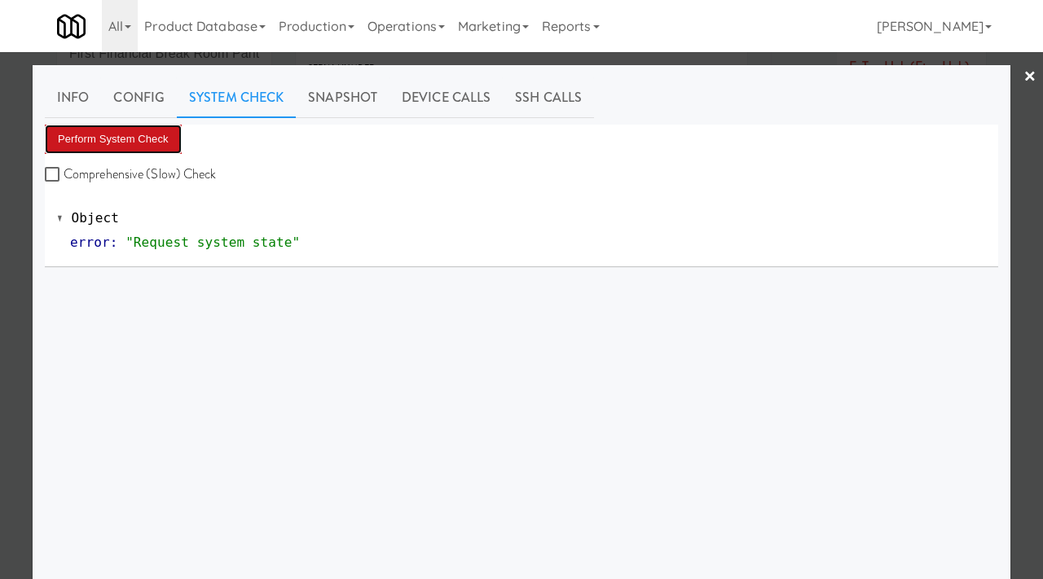
click at [159, 141] on button "Perform System Check" at bounding box center [113, 139] width 137 height 29
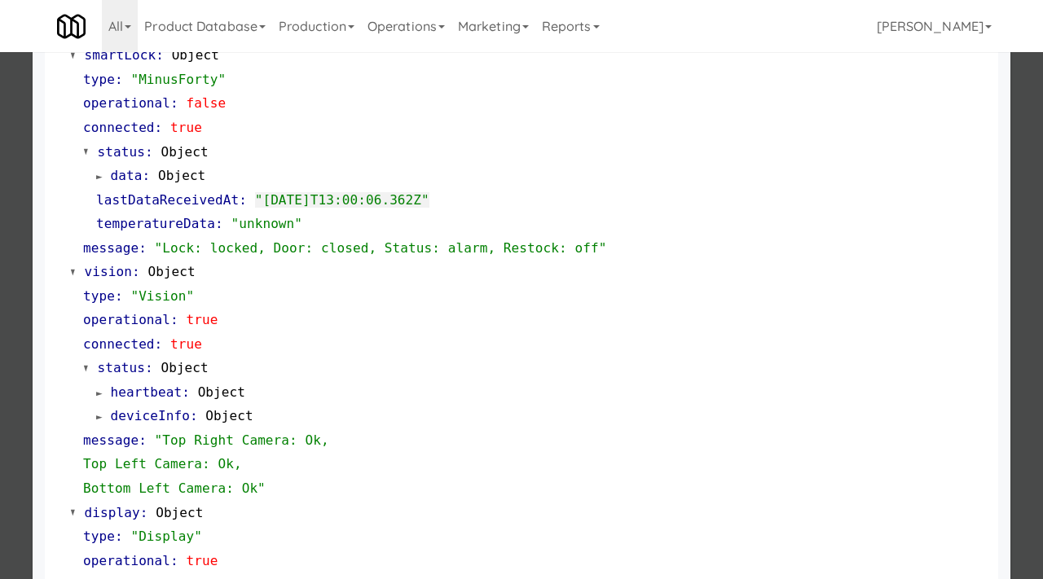
scroll to position [455, 0]
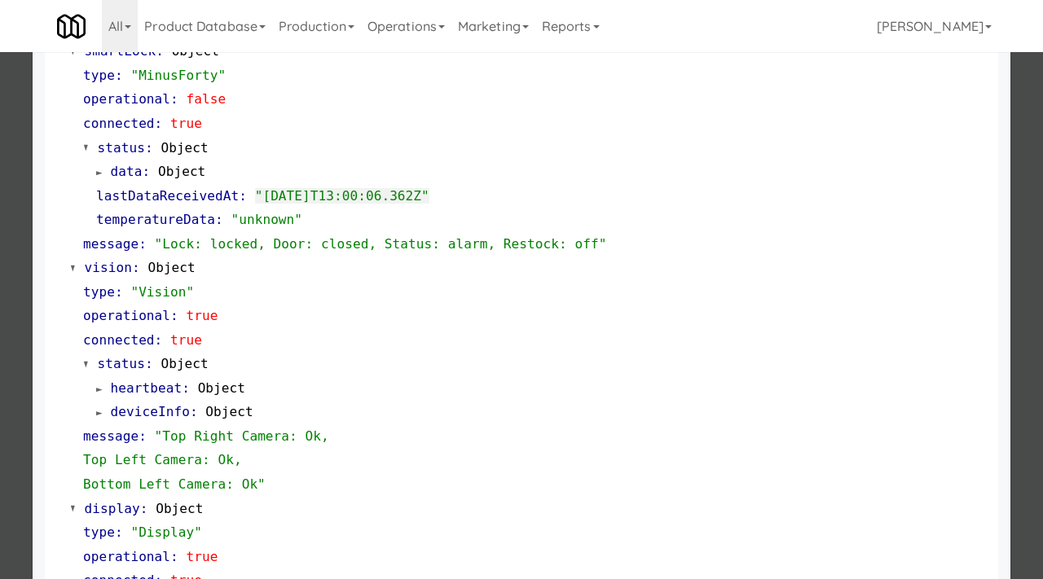
click at [0, 205] on div at bounding box center [521, 289] width 1043 height 579
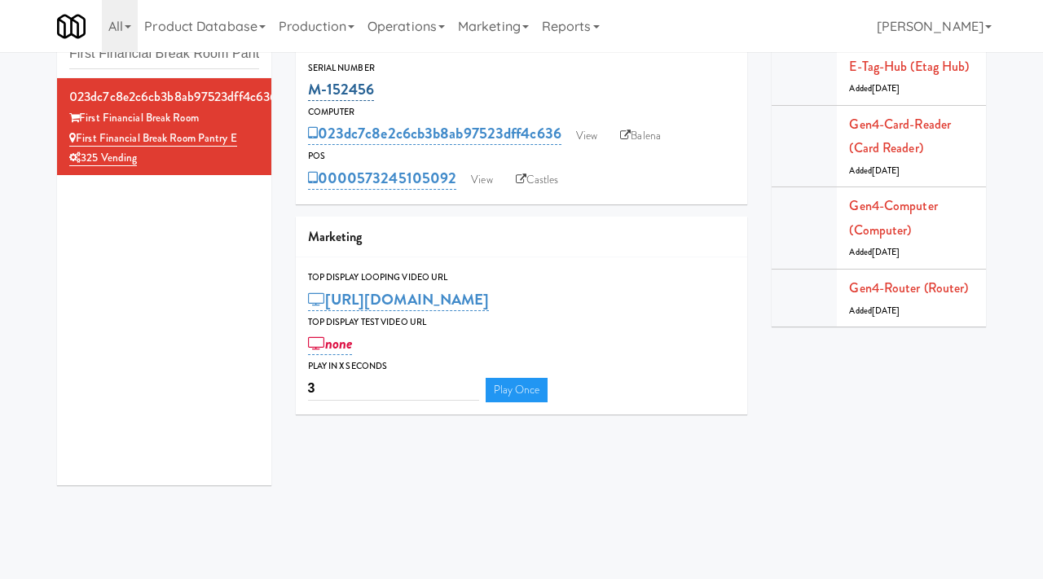
drag, startPoint x: 383, startPoint y: 92, endPoint x: 310, endPoint y: 98, distance: 73.5
click at [311, 99] on div "M-152456" at bounding box center [522, 90] width 428 height 28
copy link "M-152456"
click at [584, 143] on link "View" at bounding box center [586, 136] width 37 height 24
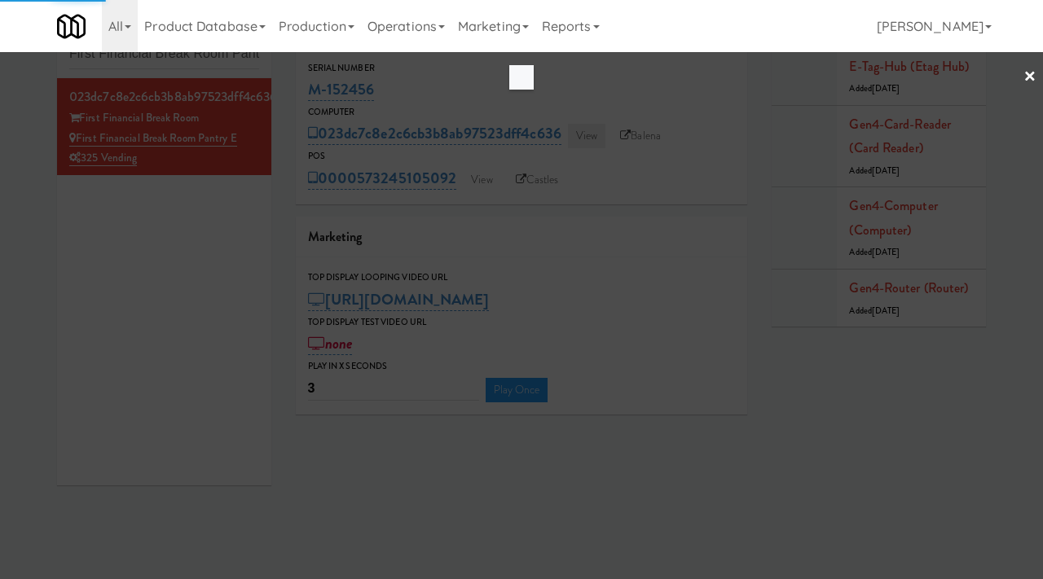
click at [584, 143] on div at bounding box center [521, 289] width 1043 height 579
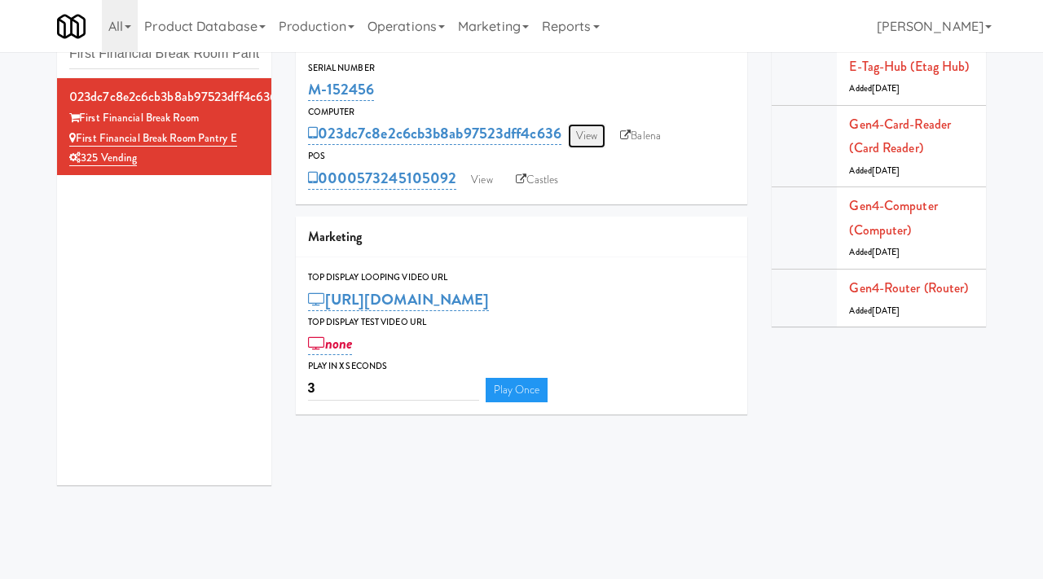
click at [584, 143] on link "View" at bounding box center [586, 136] width 37 height 24
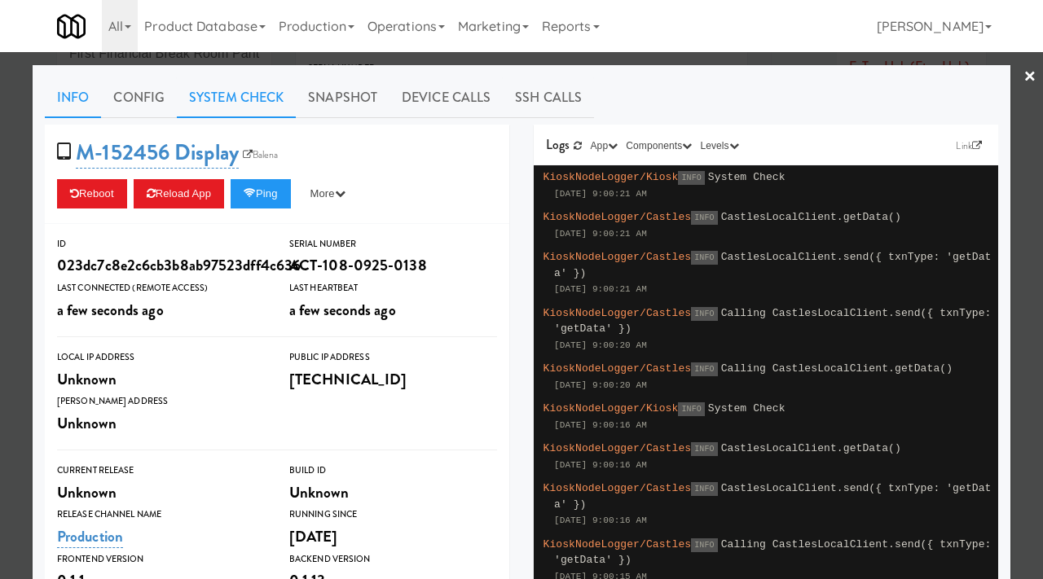
click at [279, 104] on link "System Check" at bounding box center [236, 97] width 119 height 41
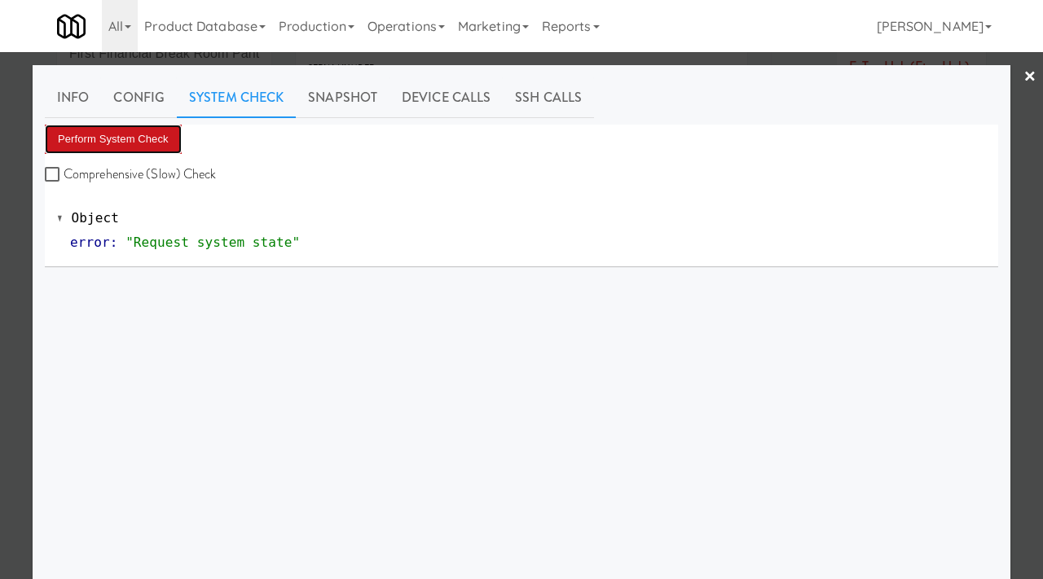
click at [167, 143] on button "Perform System Check" at bounding box center [113, 139] width 137 height 29
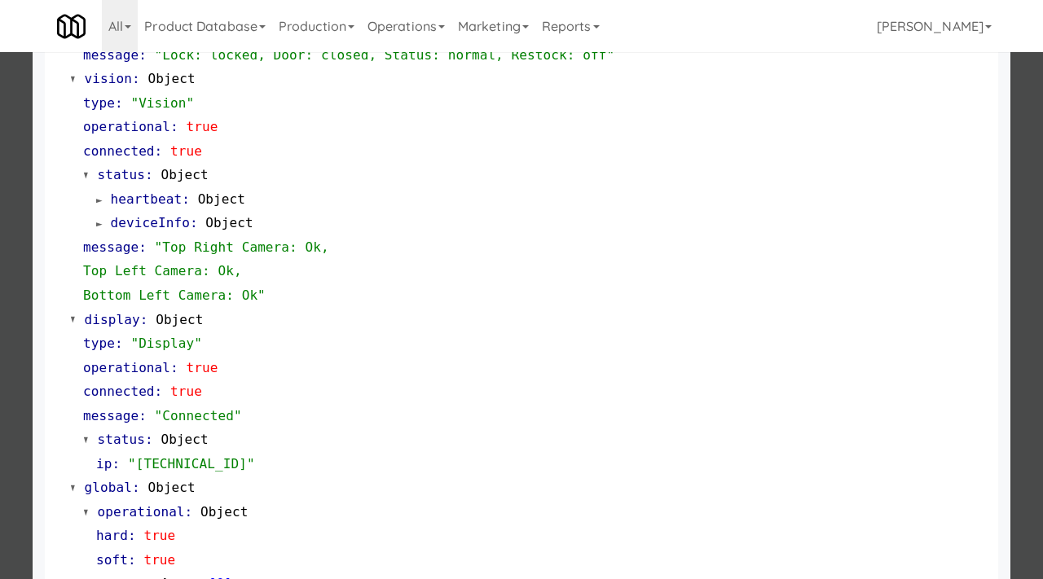
scroll to position [709, 0]
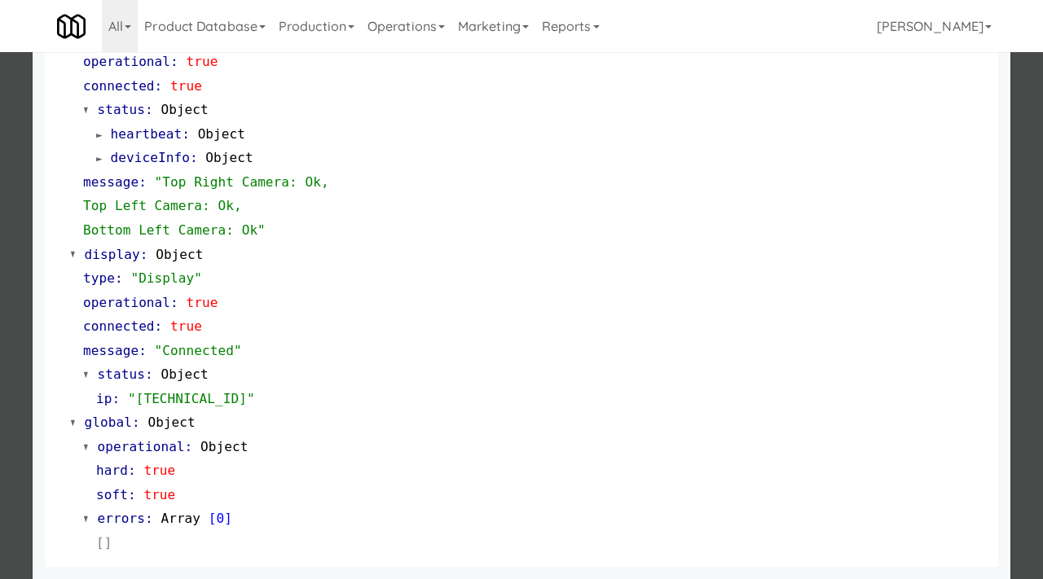
click at [0, 173] on div at bounding box center [521, 289] width 1043 height 579
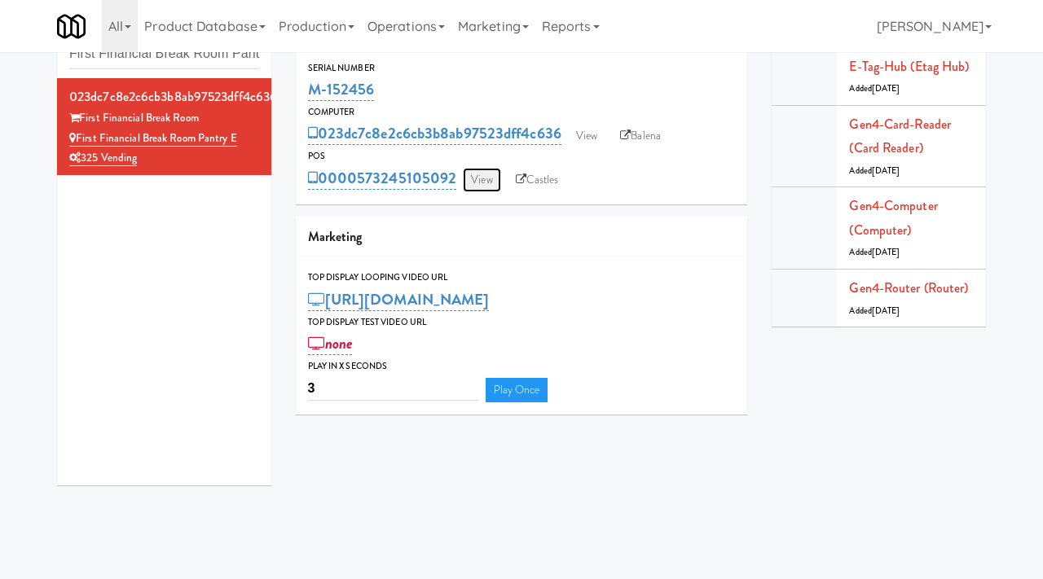
click at [494, 178] on link "View" at bounding box center [481, 180] width 37 height 24
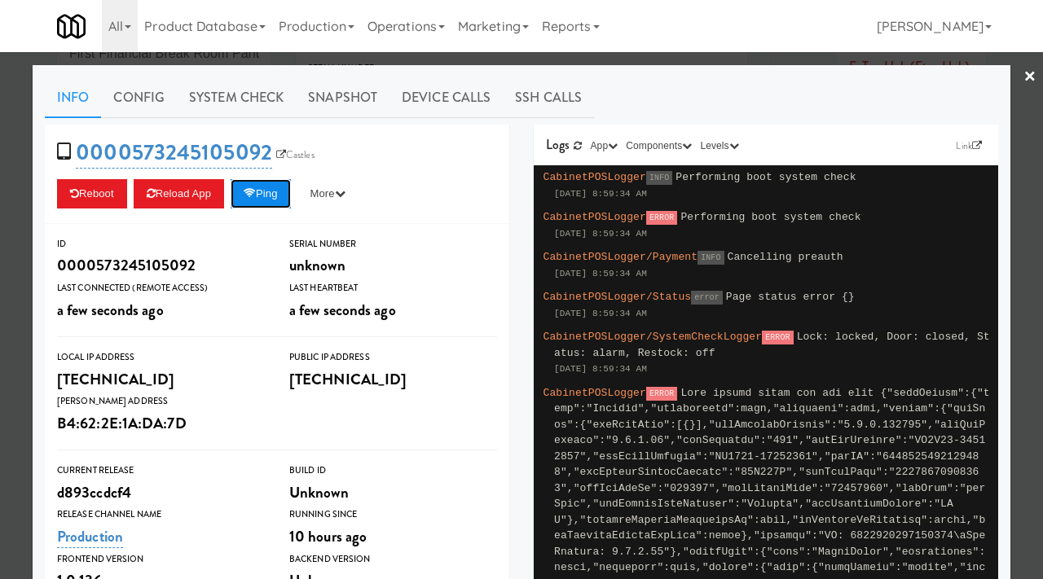
click at [271, 198] on button "Ping" at bounding box center [260, 193] width 60 height 29
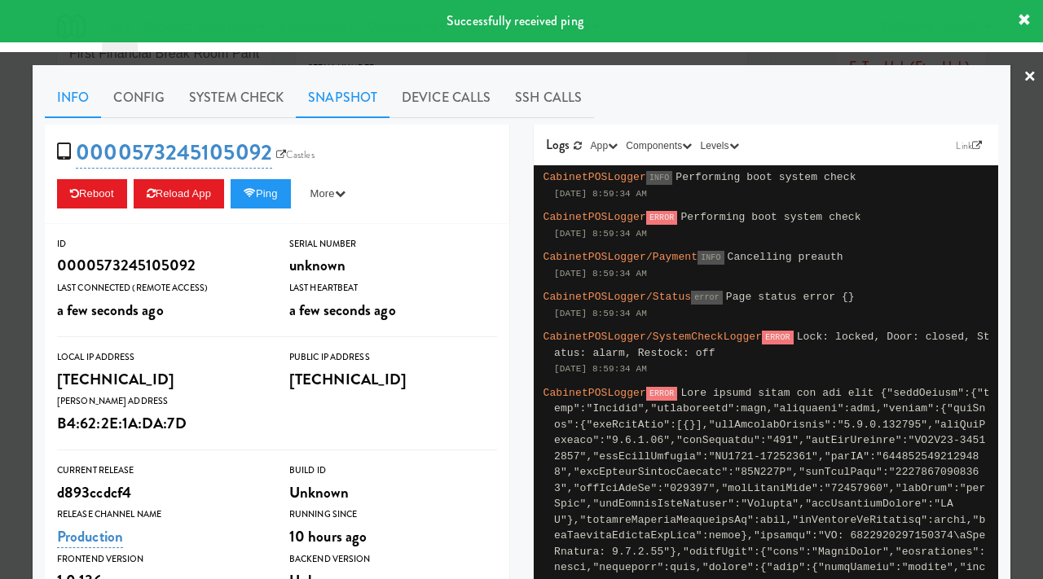
click at [347, 94] on link "Snapshot" at bounding box center [343, 97] width 94 height 41
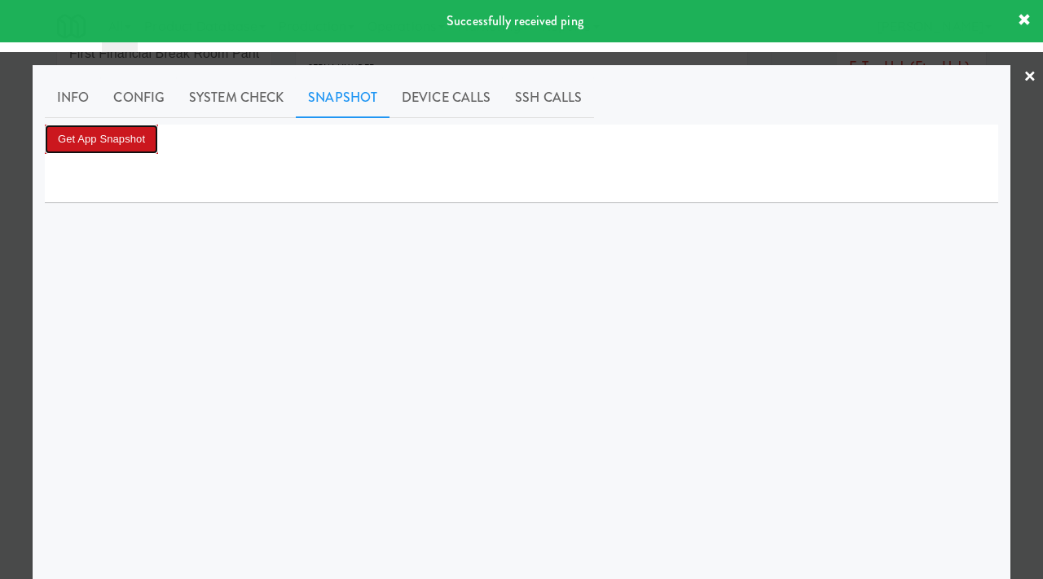
click at [142, 141] on button "Get App Snapshot" at bounding box center [101, 139] width 113 height 29
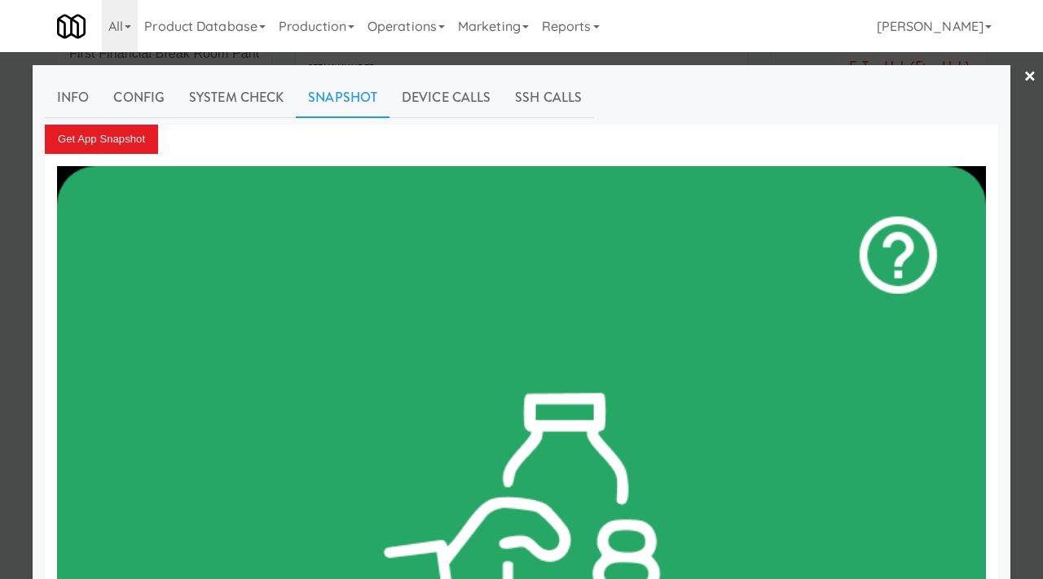
click at [170, 57] on div at bounding box center [521, 289] width 1043 height 579
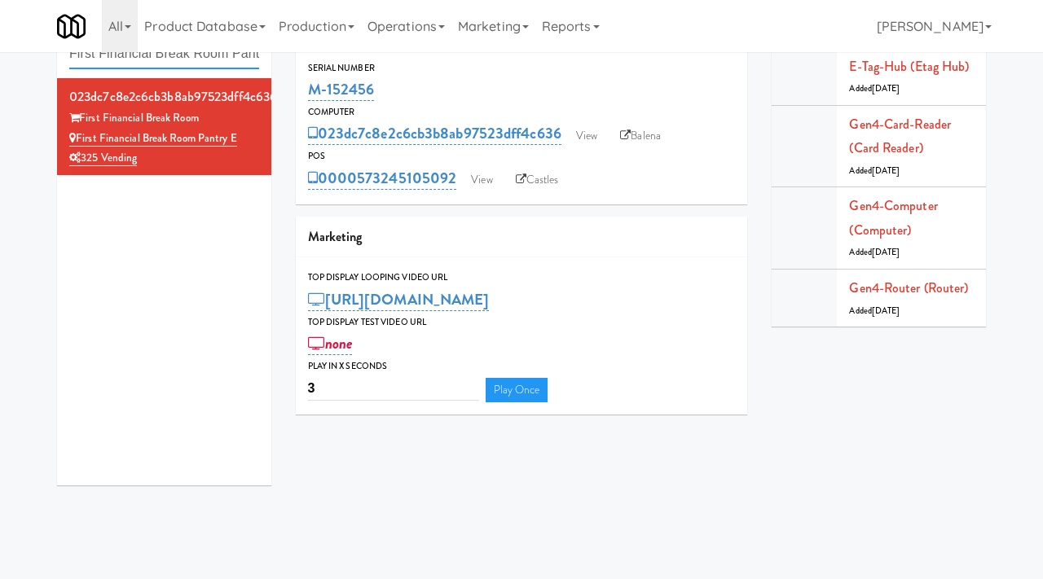
click at [206, 58] on input "First Financial Break Room Pantry E" at bounding box center [164, 54] width 190 height 30
paste input "Commerce Building Combo"
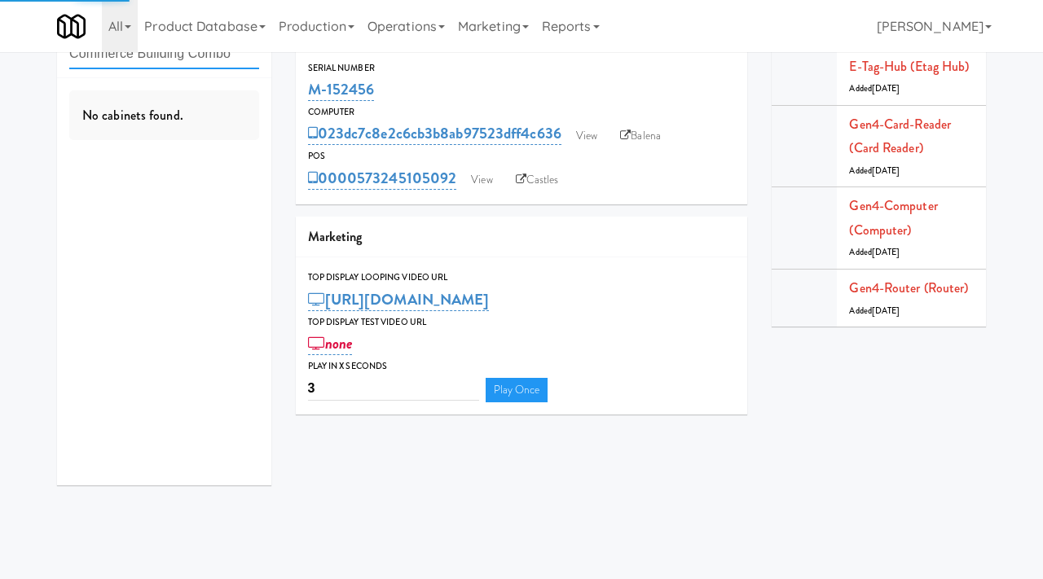
type input "Commerce Building Combo"
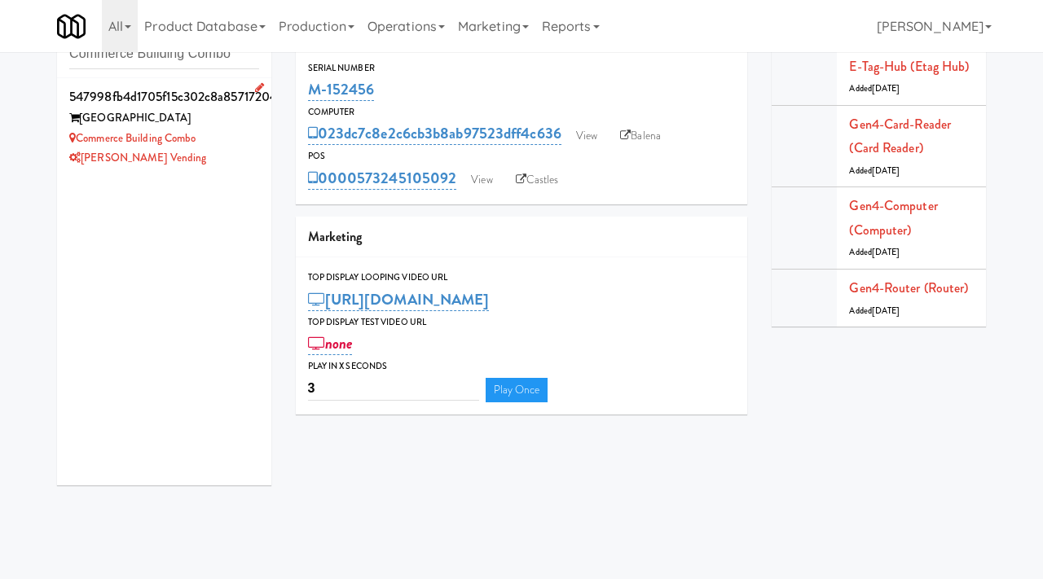
click at [252, 134] on div "Commerce Building Combo" at bounding box center [164, 139] width 190 height 20
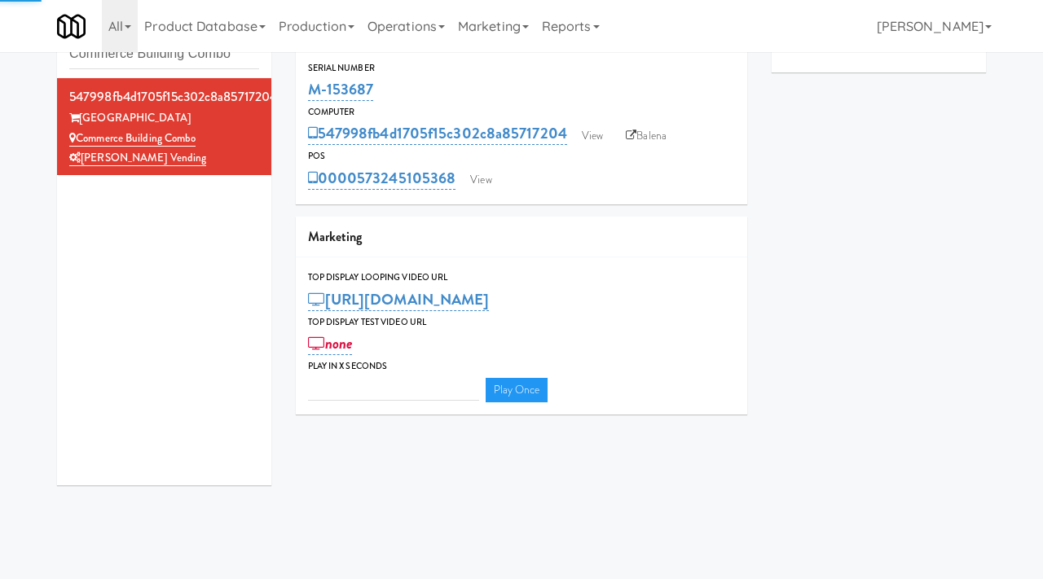
type input "3"
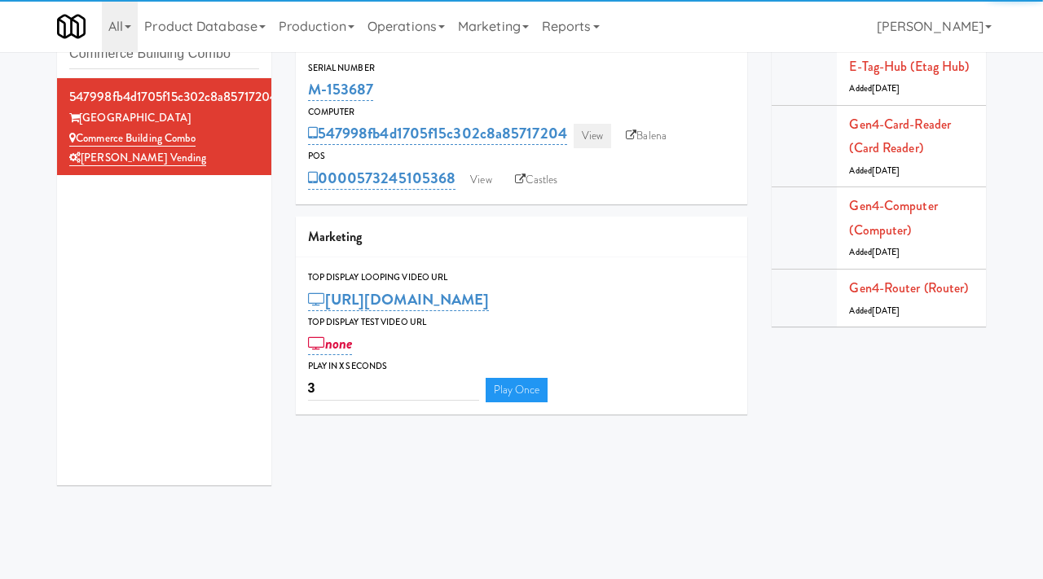
click at [579, 130] on link "View" at bounding box center [591, 136] width 37 height 24
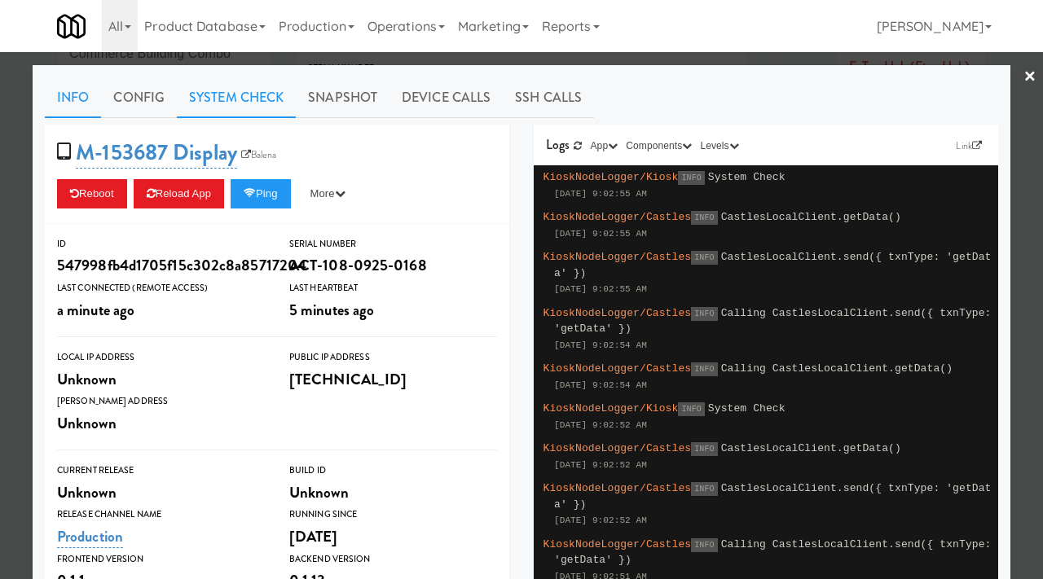
click at [260, 106] on link "System Check" at bounding box center [236, 97] width 119 height 41
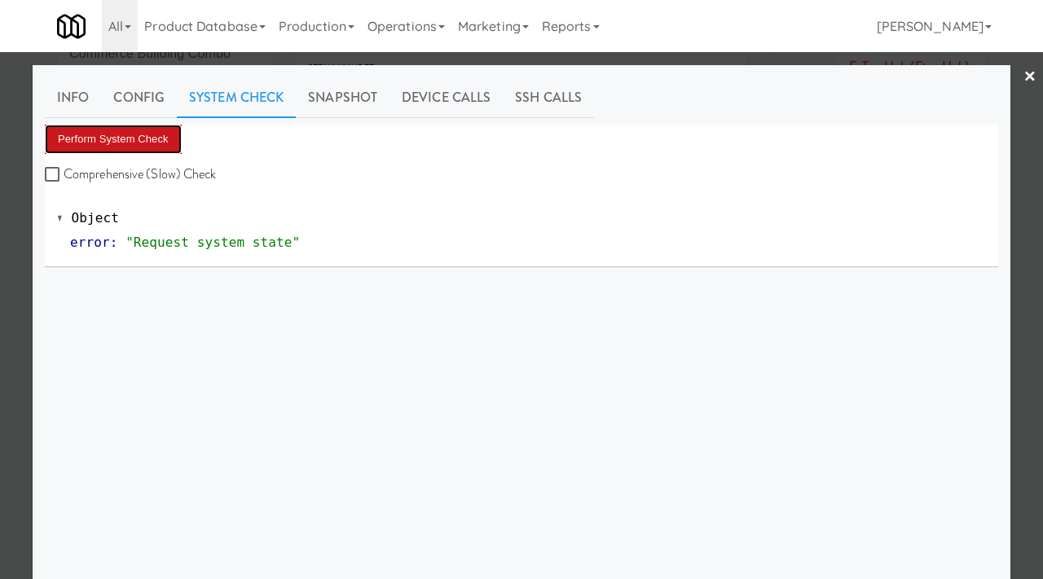
click at [176, 134] on button "Perform System Check" at bounding box center [113, 139] width 137 height 29
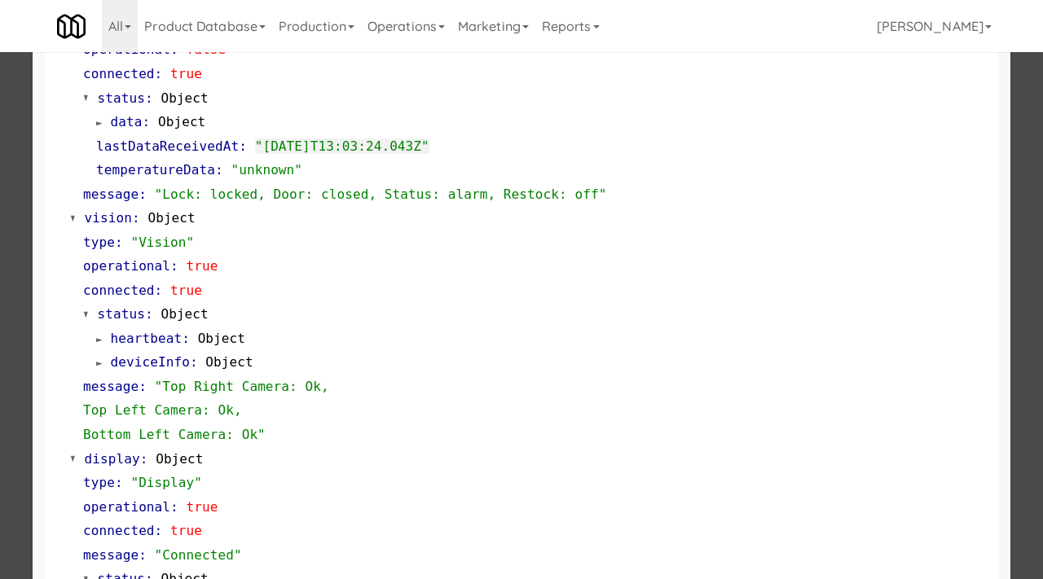
scroll to position [709, 0]
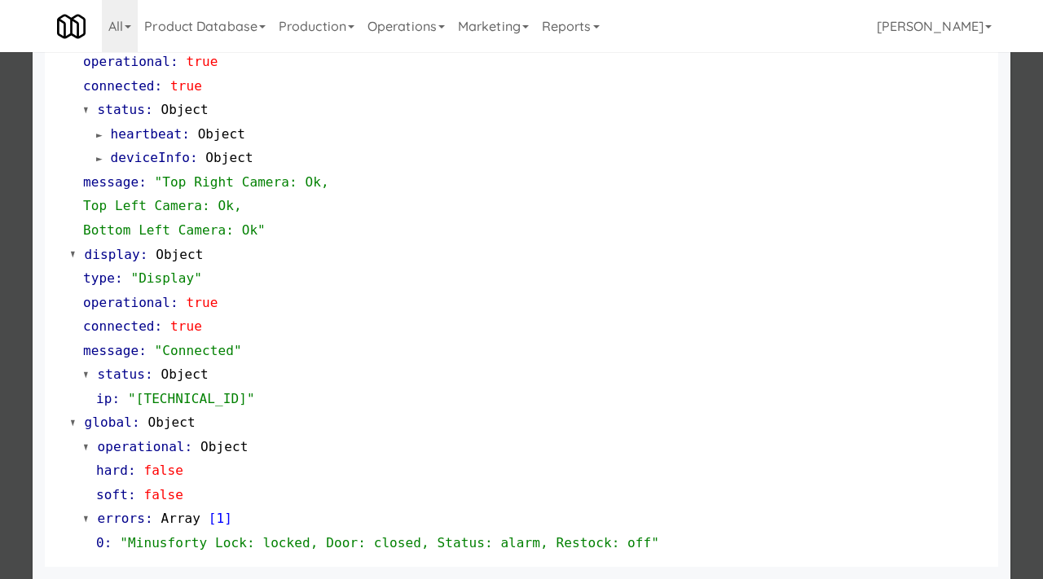
click at [0, 175] on div at bounding box center [521, 289] width 1043 height 579
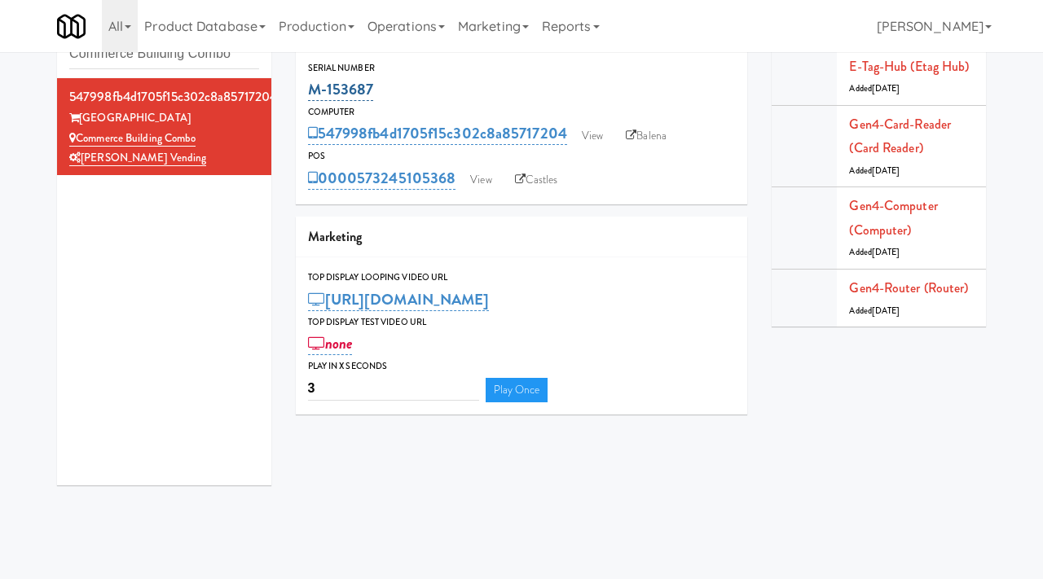
drag, startPoint x: 377, startPoint y: 91, endPoint x: 310, endPoint y: 79, distance: 67.9
click at [310, 79] on div "M-153687" at bounding box center [522, 90] width 428 height 28
copy link "M-153687"
click at [590, 131] on link "View" at bounding box center [591, 136] width 37 height 24
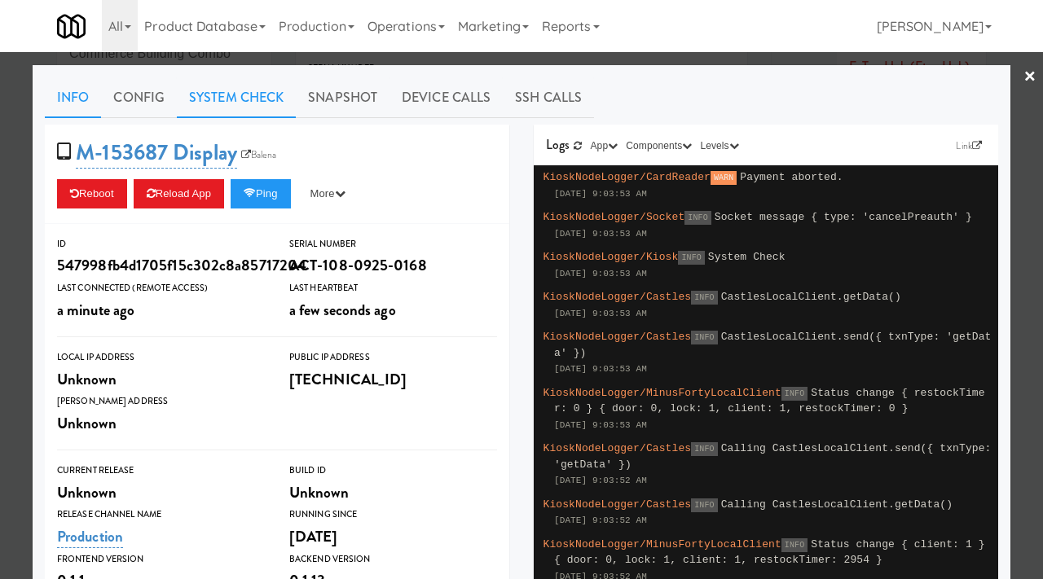
click at [261, 100] on link "System Check" at bounding box center [236, 97] width 119 height 41
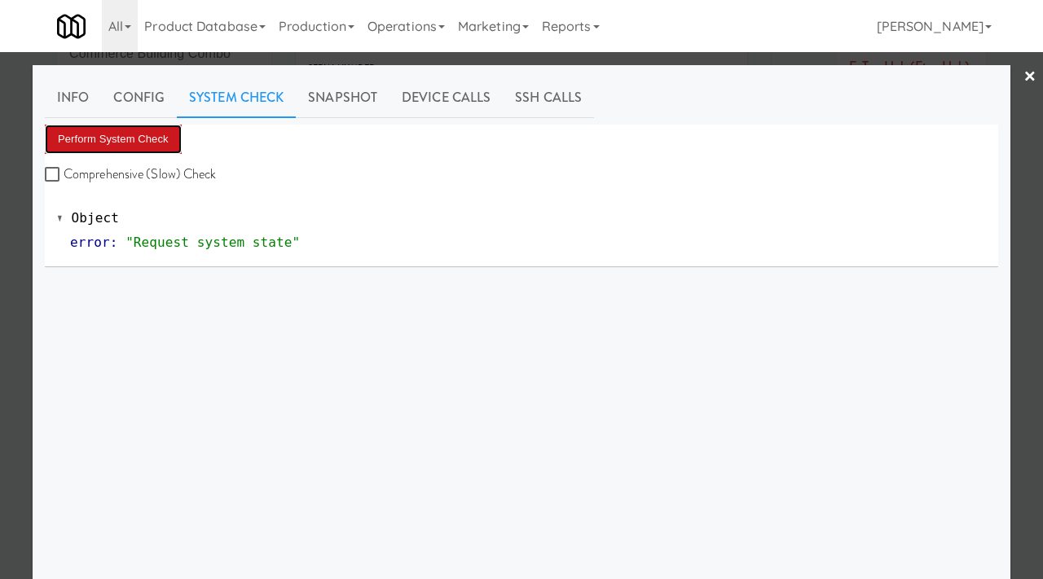
click at [162, 133] on button "Perform System Check" at bounding box center [113, 139] width 137 height 29
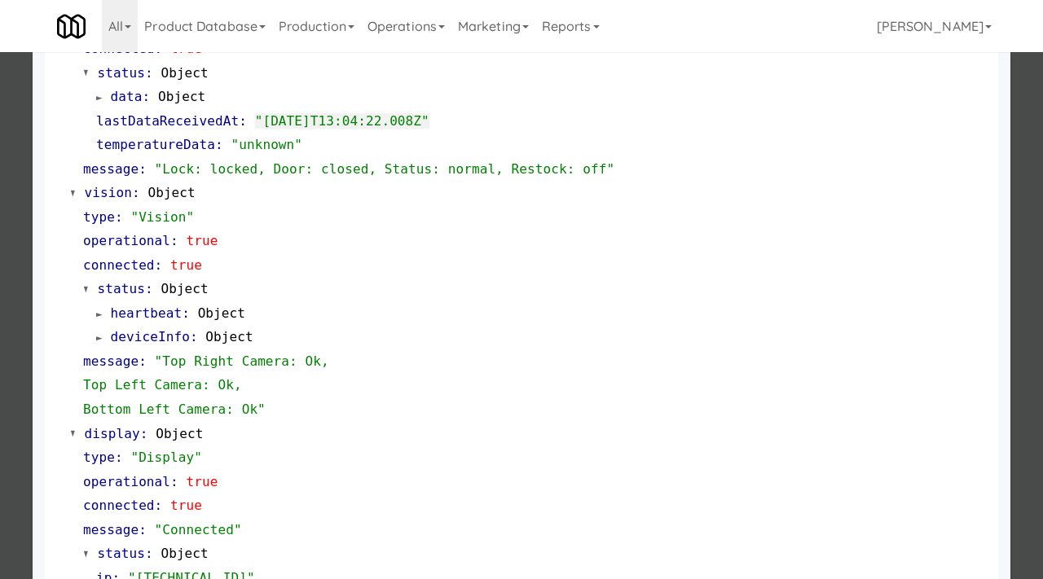
scroll to position [709, 0]
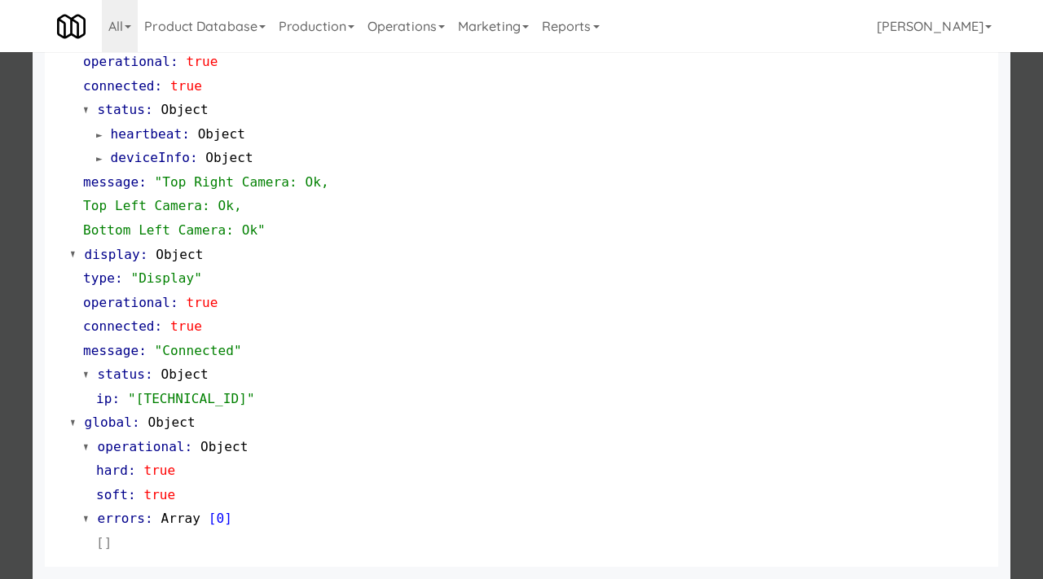
click at [0, 170] on div at bounding box center [521, 289] width 1043 height 579
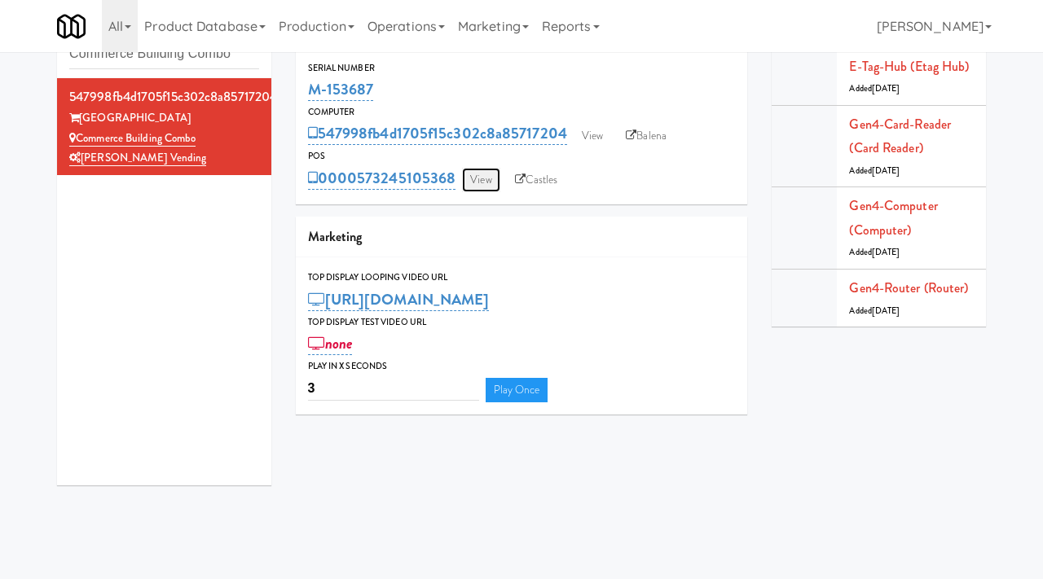
click at [485, 176] on link "View" at bounding box center [480, 180] width 37 height 24
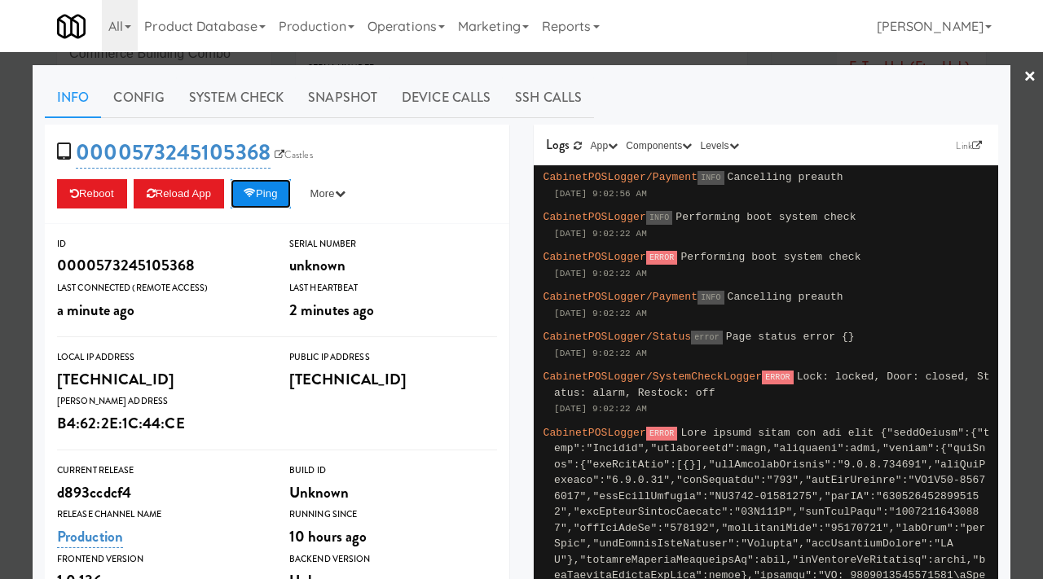
click at [279, 195] on button "Ping" at bounding box center [260, 193] width 60 height 29
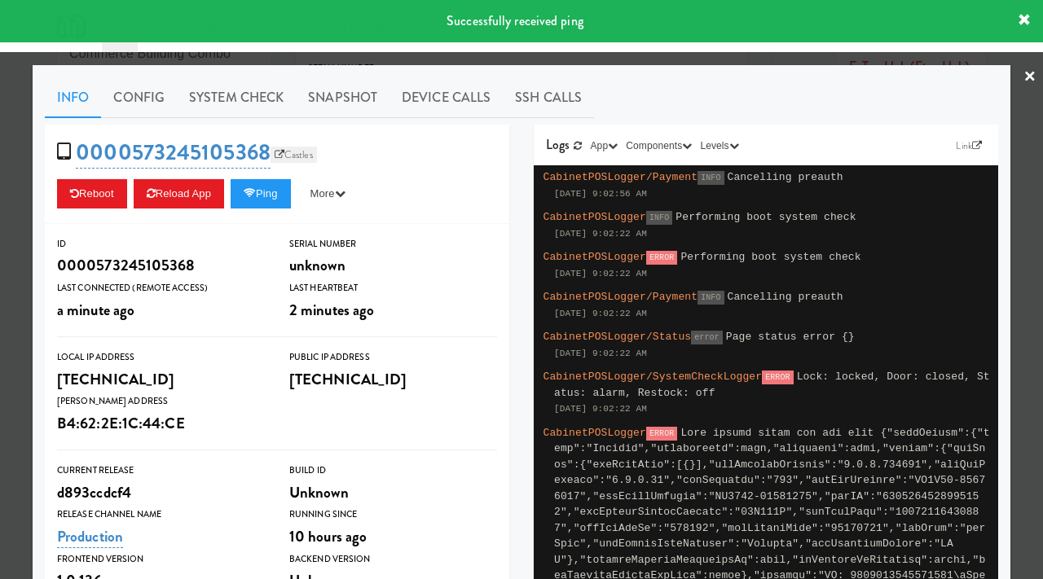
scroll to position [7, 0]
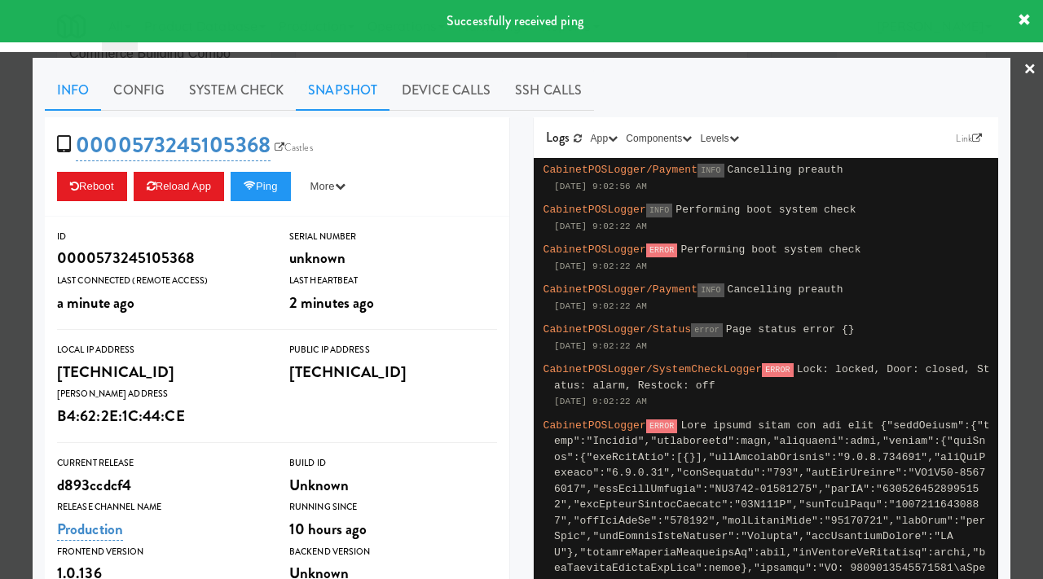
click at [331, 89] on link "Snapshot" at bounding box center [343, 90] width 94 height 41
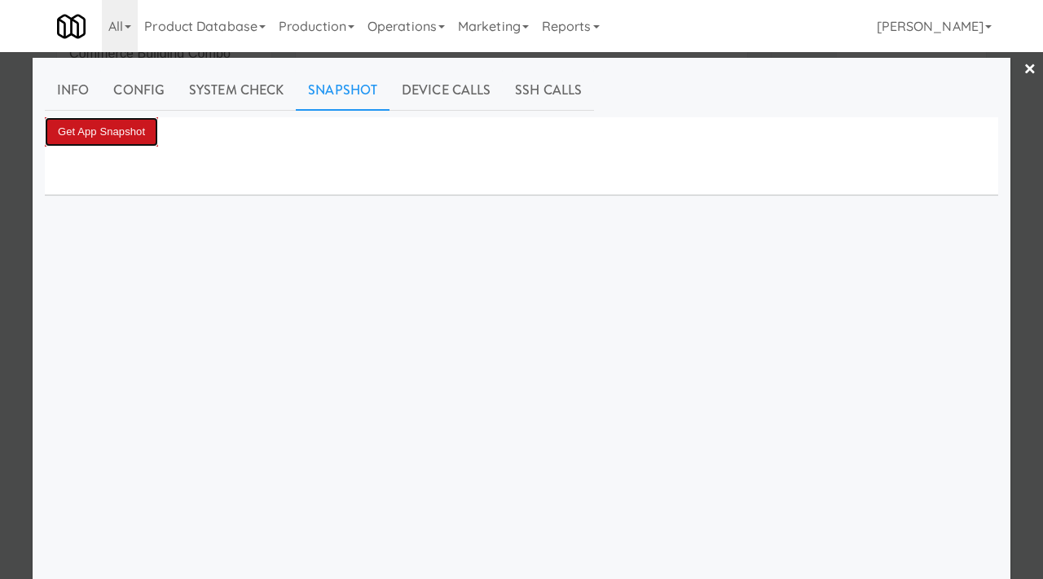
click at [147, 126] on button "Get App Snapshot" at bounding box center [101, 131] width 113 height 29
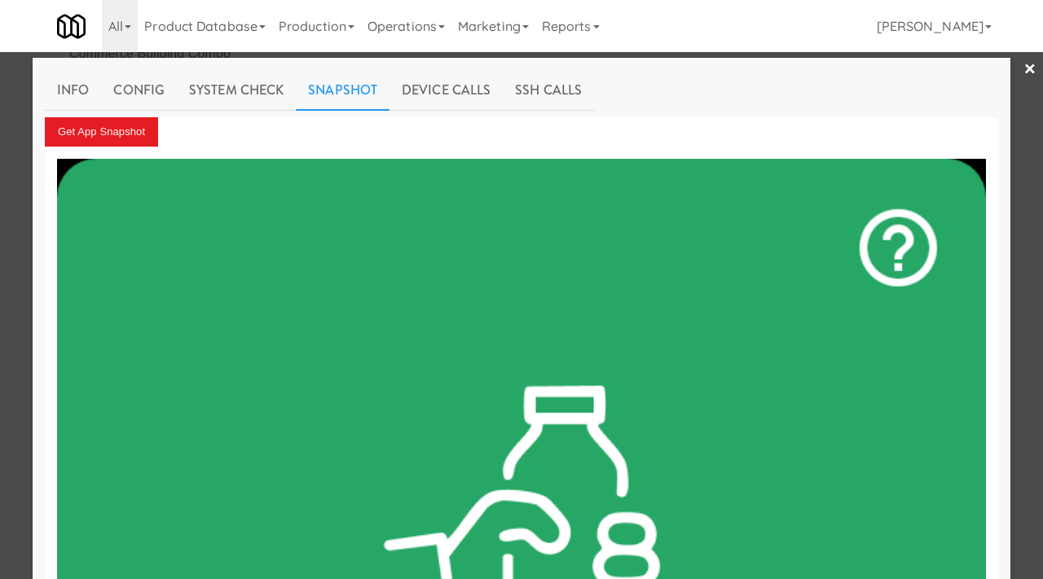
click at [6, 127] on div at bounding box center [521, 289] width 1043 height 579
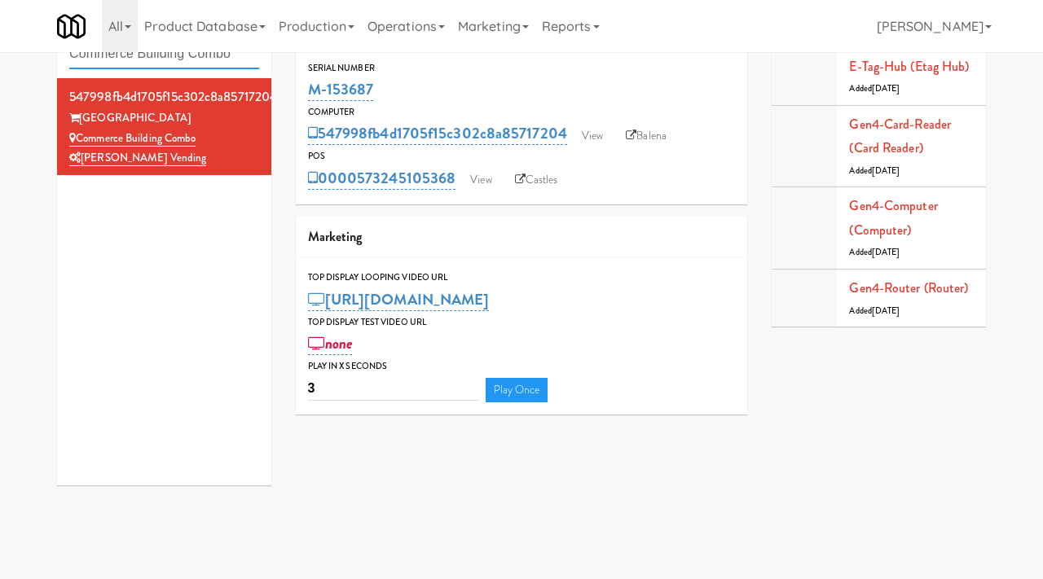
click at [168, 60] on input "Commerce Building Combo" at bounding box center [164, 54] width 190 height 30
paste input "640 N [PERSON_NAME] - Left - Fridge"
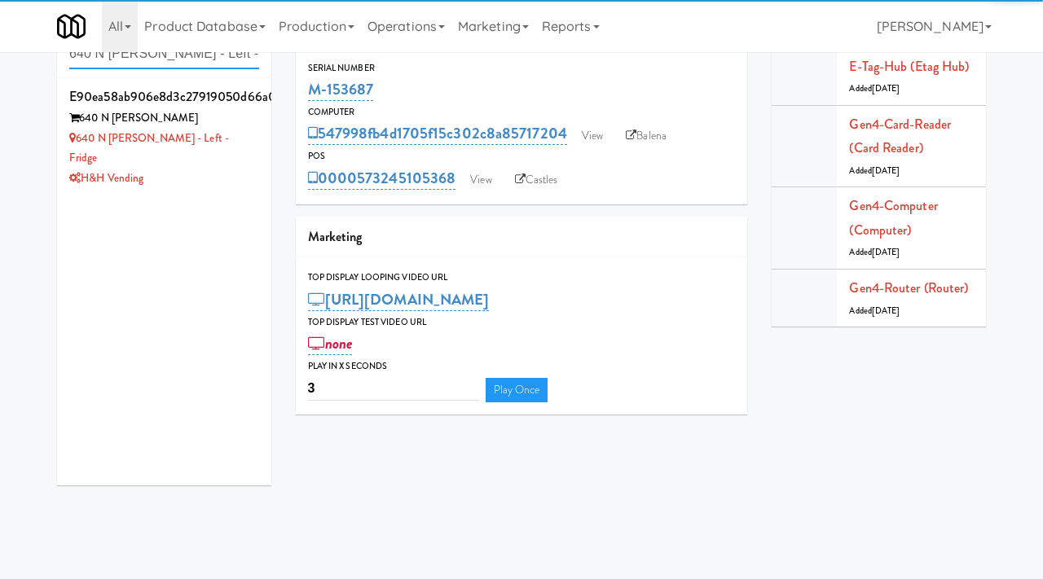
type input "640 N [PERSON_NAME] - Left - Fridge"
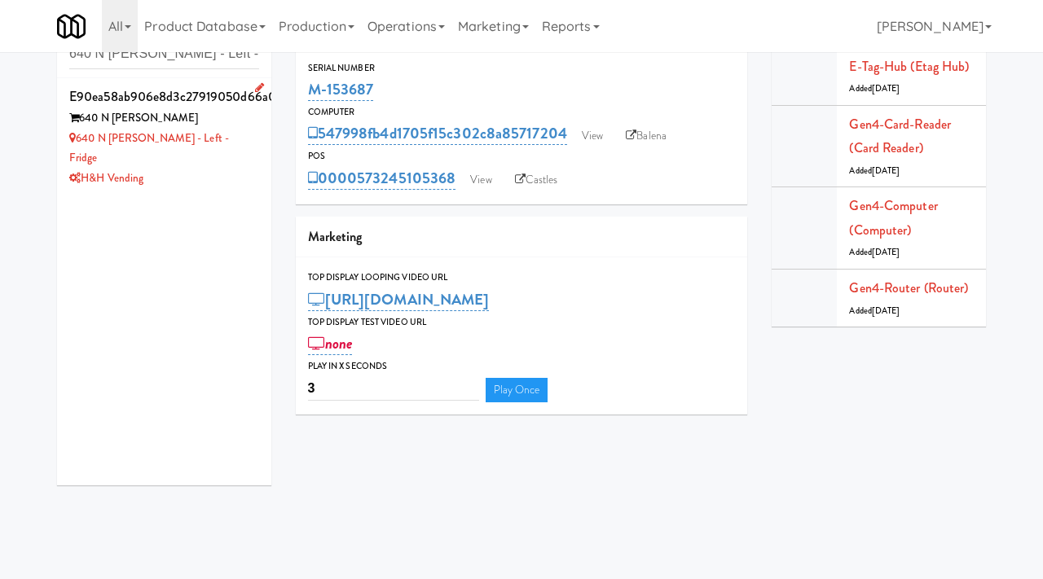
click at [226, 169] on div "H&H Vending" at bounding box center [164, 179] width 190 height 20
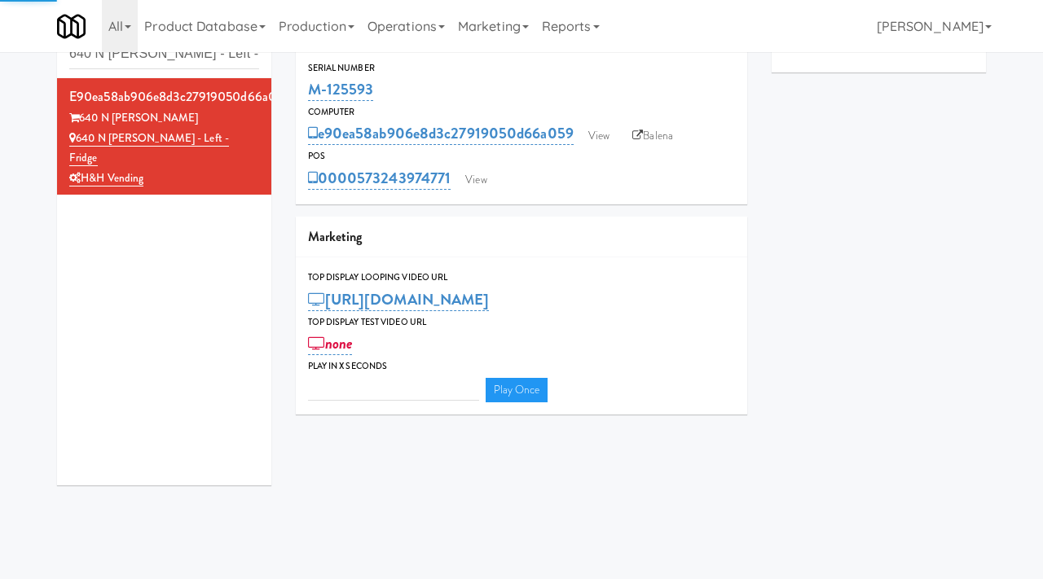
type input "3"
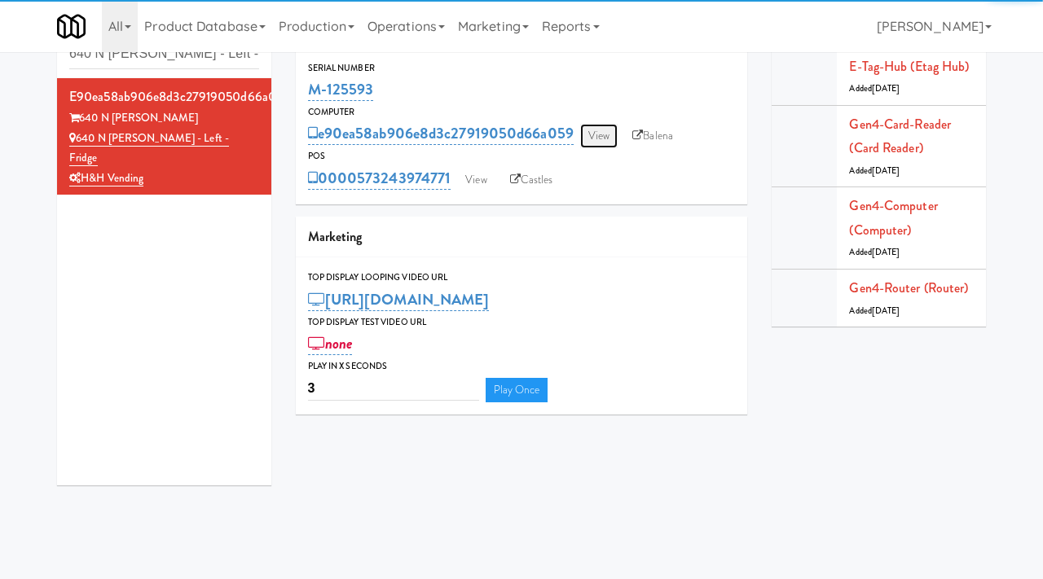
click at [602, 137] on link "View" at bounding box center [598, 136] width 37 height 24
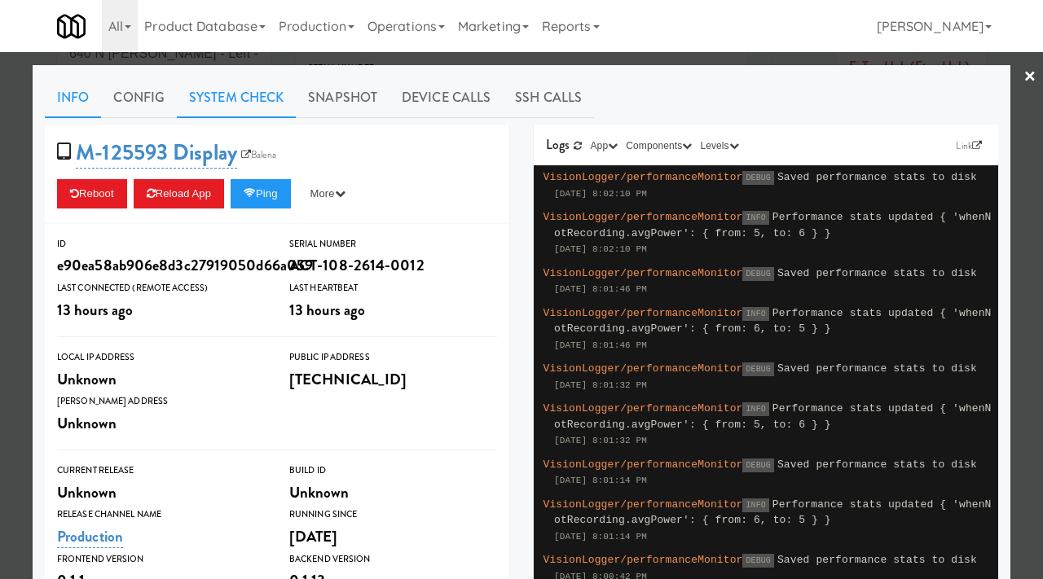
click at [212, 101] on link "System Check" at bounding box center [236, 97] width 119 height 41
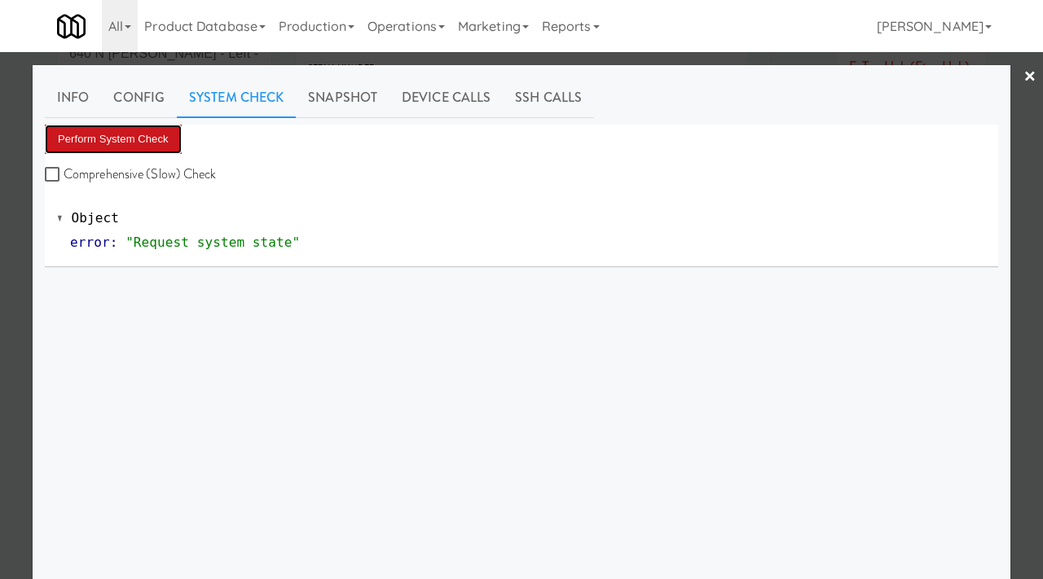
click at [143, 138] on button "Perform System Check" at bounding box center [113, 139] width 137 height 29
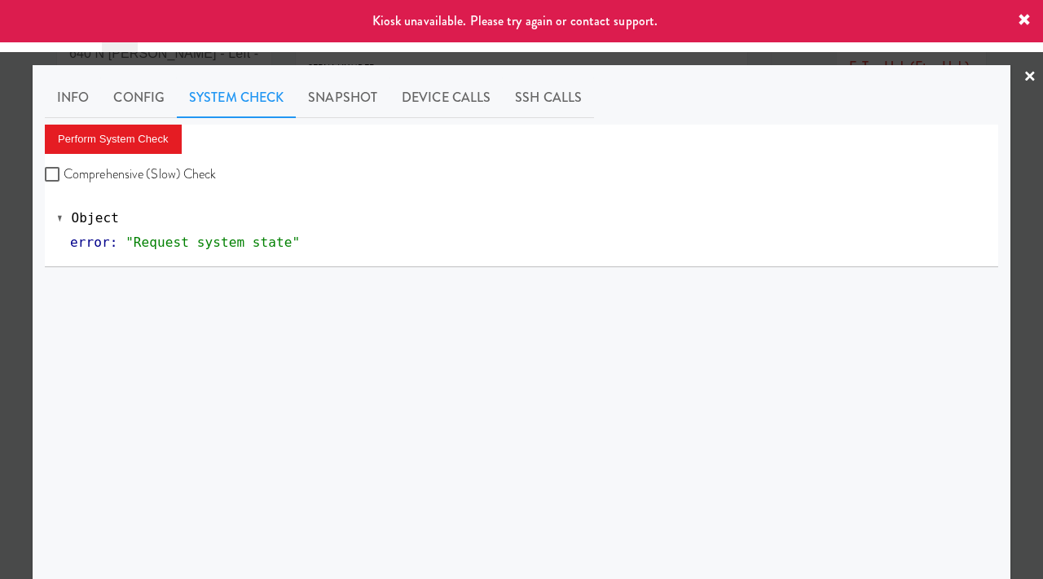
click at [0, 212] on div at bounding box center [521, 289] width 1043 height 579
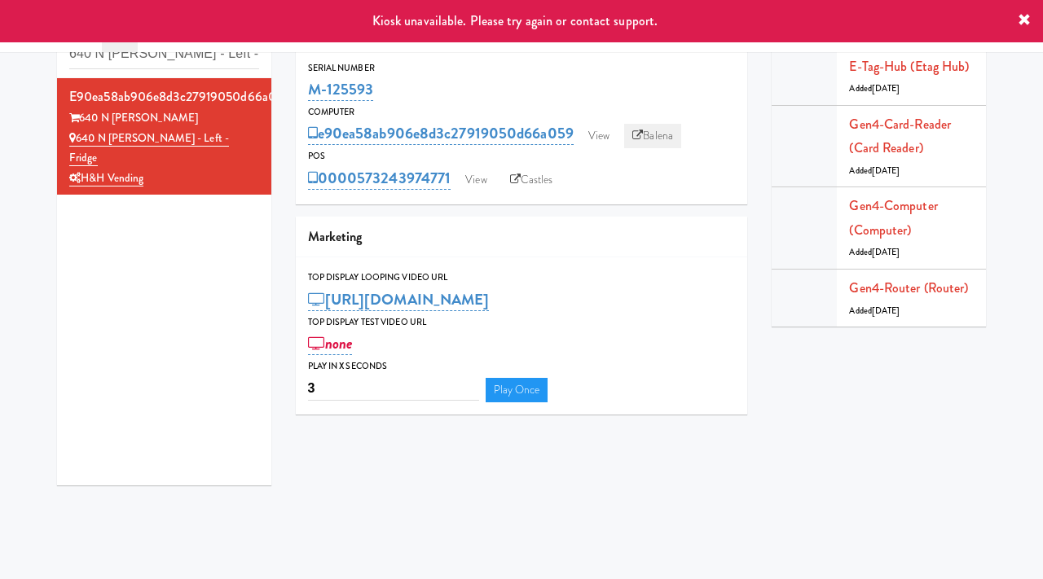
click at [654, 126] on link "Balena" at bounding box center [652, 136] width 57 height 24
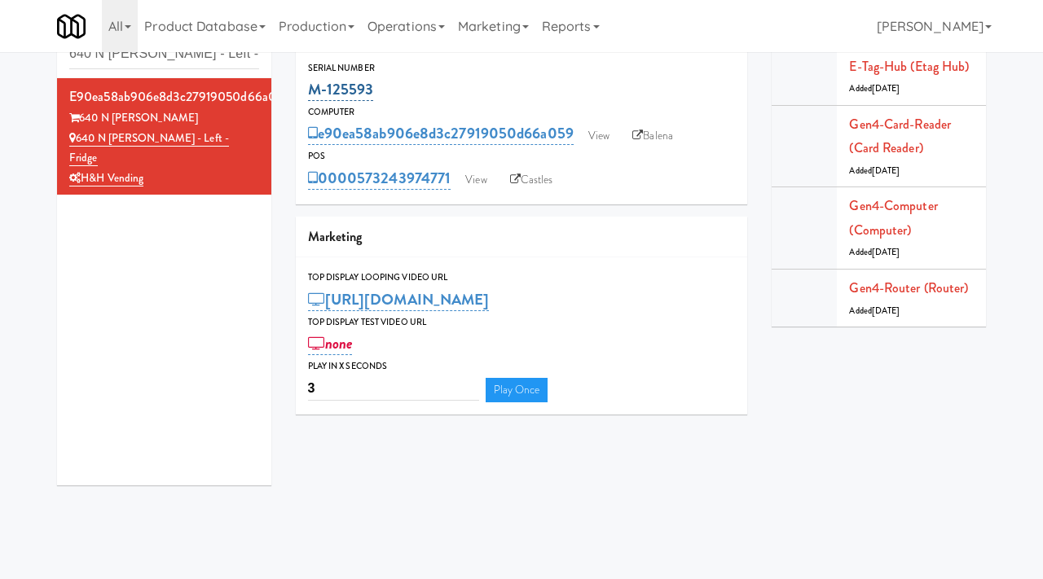
drag, startPoint x: 380, startPoint y: 90, endPoint x: 307, endPoint y: 90, distance: 72.5
click at [308, 90] on div "M-125593" at bounding box center [522, 90] width 428 height 28
copy link "M-125593"
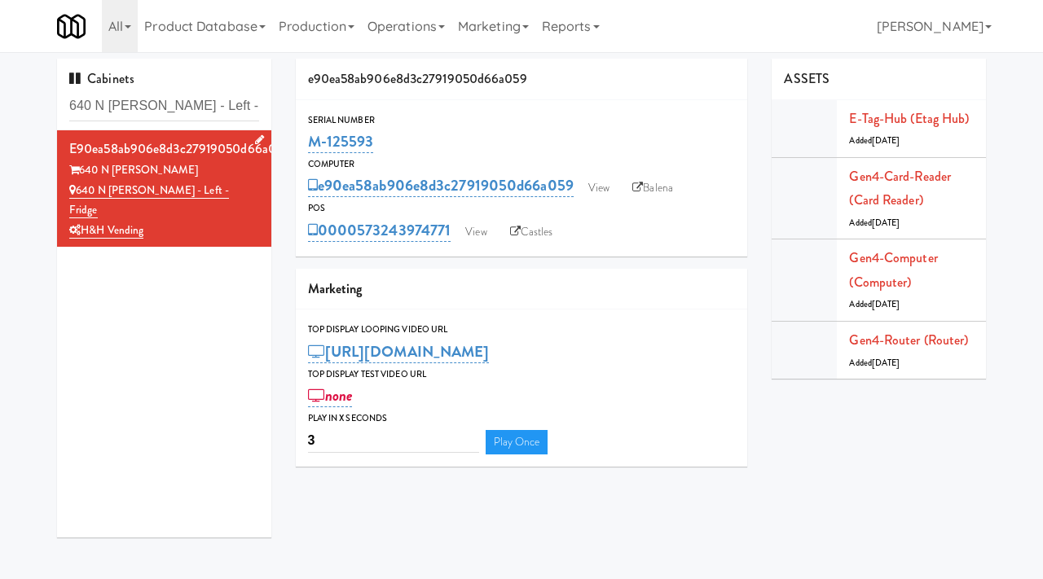
scroll to position [52, 0]
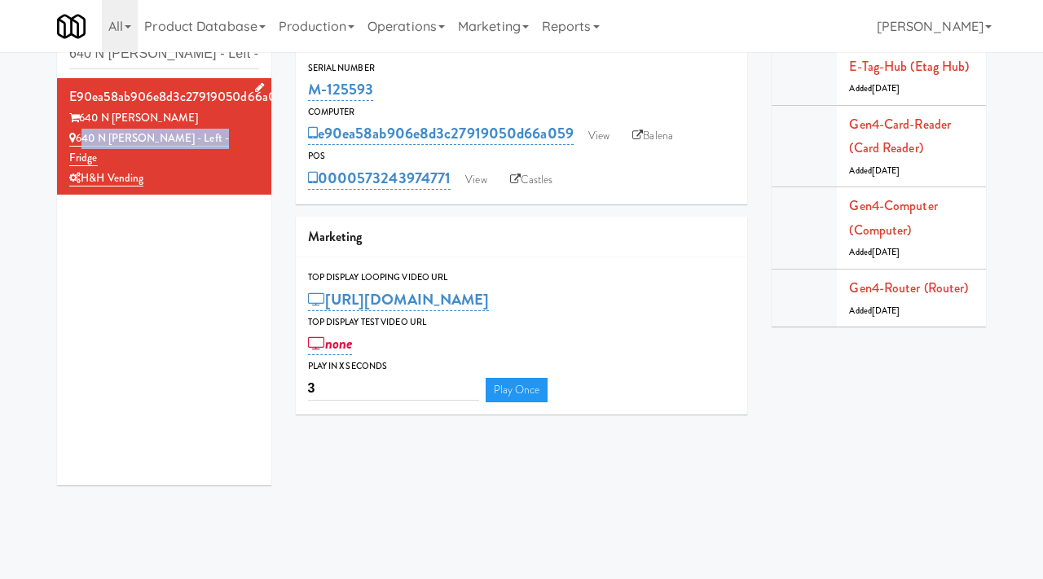
drag, startPoint x: 211, startPoint y: 135, endPoint x: 77, endPoint y: 143, distance: 133.8
click at [77, 143] on div "640 N [PERSON_NAME] - Left - Fridge" at bounding box center [164, 149] width 190 height 40
copy link "640 N [PERSON_NAME] - Left - Fridge"
drag, startPoint x: 155, startPoint y: 117, endPoint x: 84, endPoint y: 120, distance: 70.9
click at [84, 120] on div "640 N [PERSON_NAME]" at bounding box center [164, 118] width 190 height 20
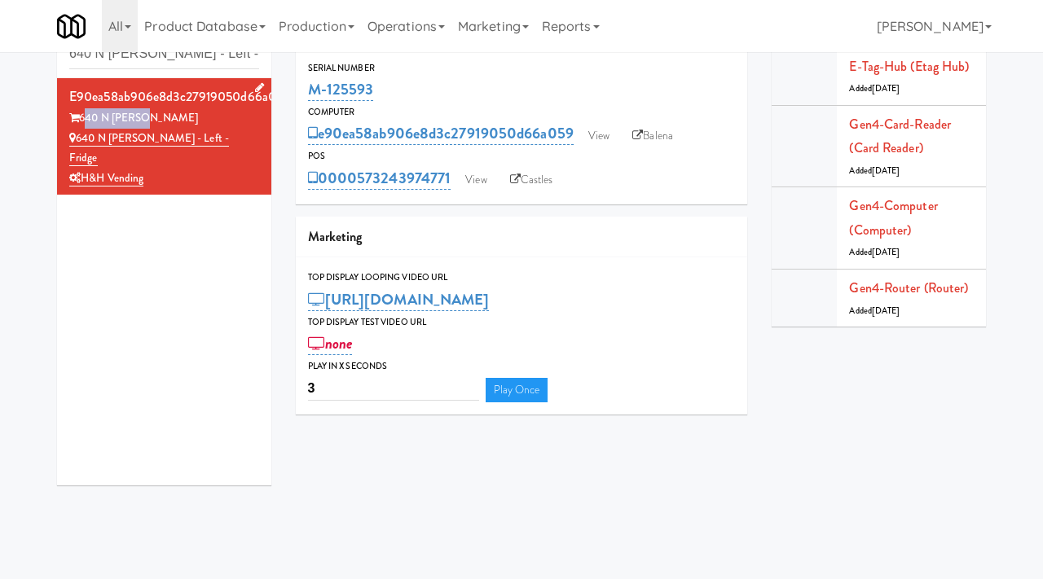
copy div "640 N [PERSON_NAME]"
